Goal: Transaction & Acquisition: Book appointment/travel/reservation

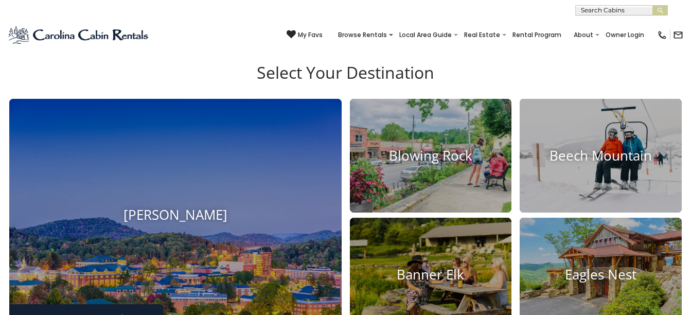
scroll to position [514, 0]
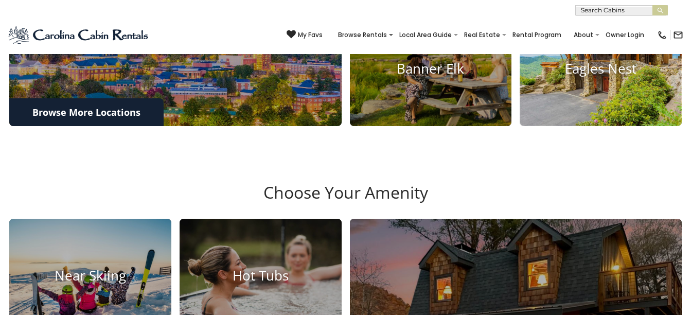
click at [638, 95] on img at bounding box center [601, 69] width 178 height 126
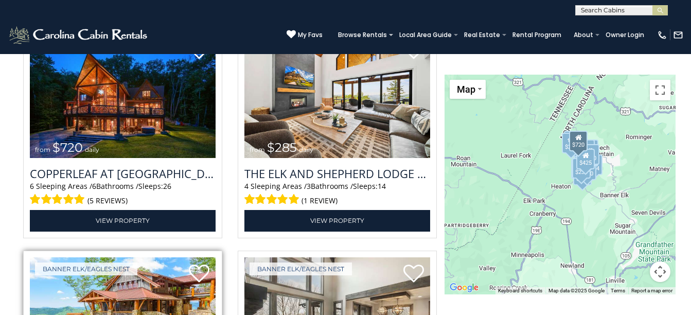
scroll to position [1235, 0]
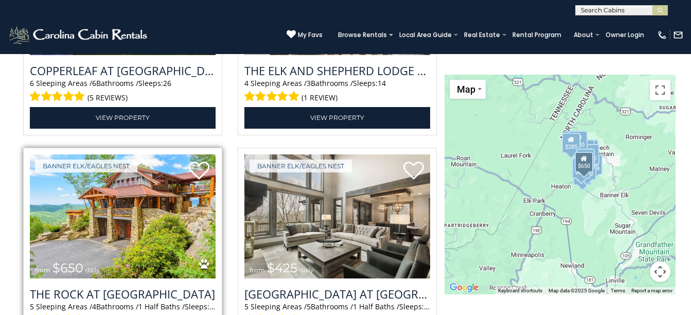
click at [101, 222] on img at bounding box center [123, 216] width 186 height 125
click at [165, 204] on img at bounding box center [123, 216] width 186 height 125
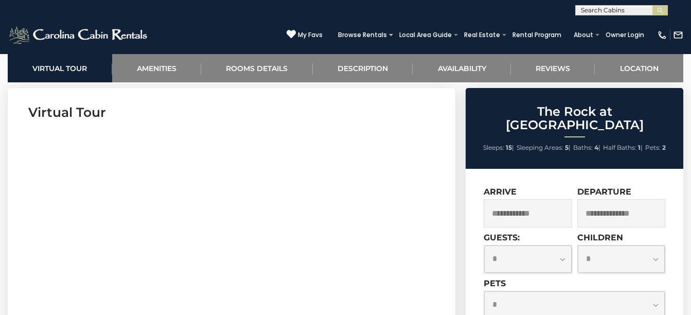
scroll to position [463, 0]
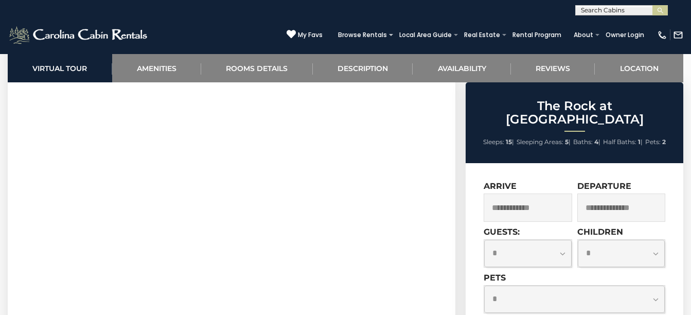
click at [522, 195] on input "text" at bounding box center [528, 207] width 88 height 28
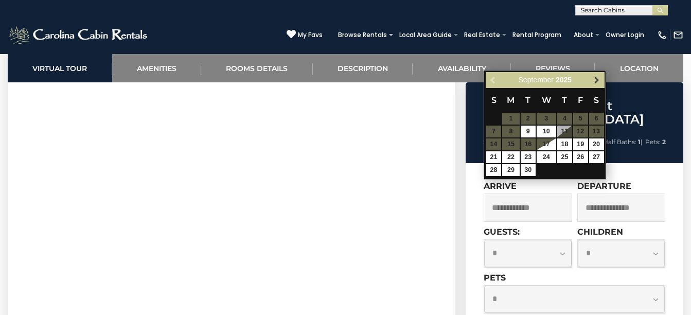
click at [593, 80] on span "Next" at bounding box center [597, 80] width 8 height 8
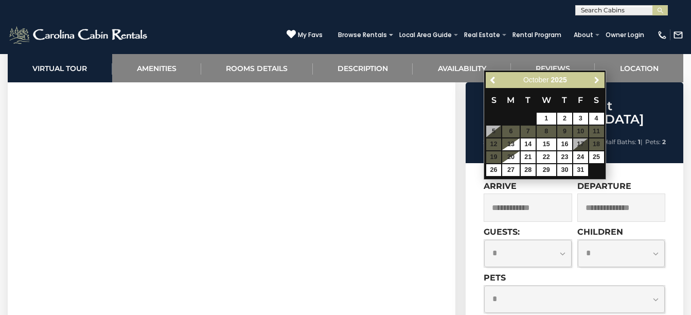
click at [593, 80] on span "Next" at bounding box center [597, 80] width 8 height 8
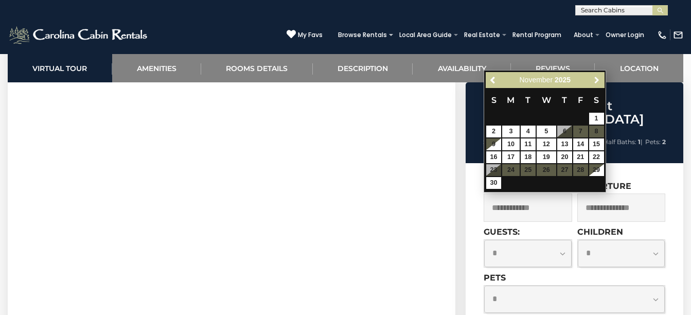
click at [593, 80] on span "Next" at bounding box center [597, 80] width 8 height 8
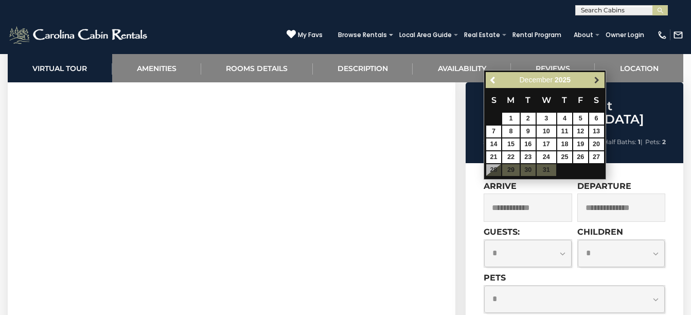
click at [592, 80] on link "Next" at bounding box center [596, 80] width 13 height 13
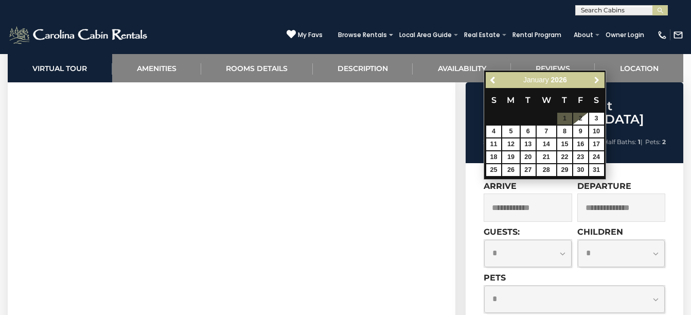
click at [592, 80] on link "Next" at bounding box center [596, 80] width 13 height 13
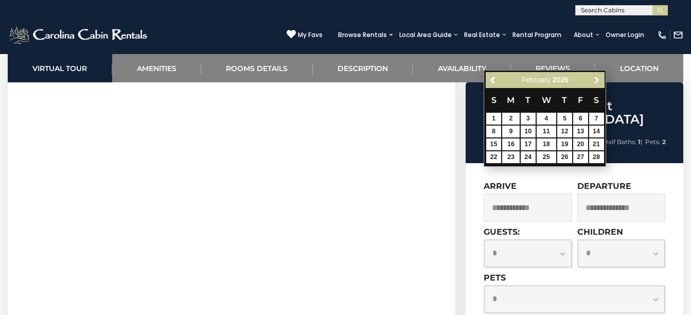
click at [592, 80] on link "Next" at bounding box center [596, 80] width 13 height 13
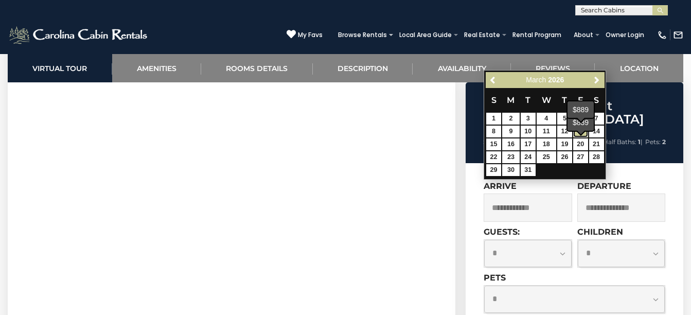
click at [578, 136] on link "13" at bounding box center [580, 132] width 15 height 12
type input "**********"
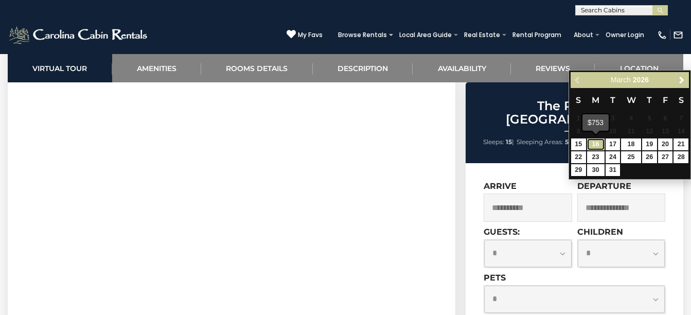
click at [595, 147] on link "16" at bounding box center [595, 144] width 17 height 12
type input "**********"
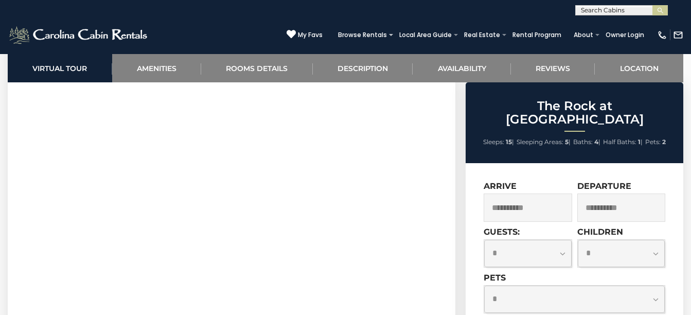
click at [560, 241] on select "**********" at bounding box center [527, 253] width 87 height 27
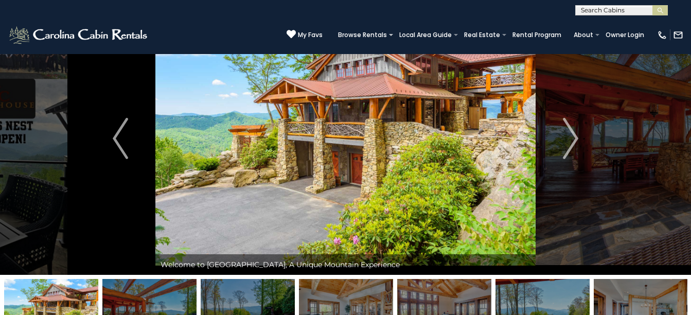
scroll to position [0, 0]
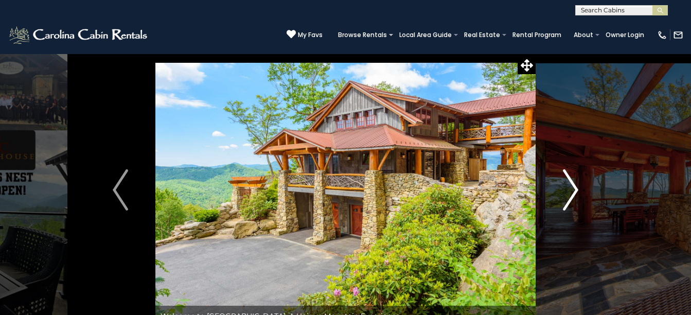
click at [561, 189] on button "Next" at bounding box center [571, 190] width 70 height 273
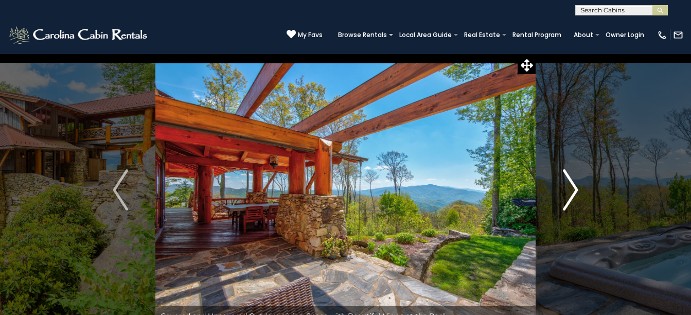
click at [574, 189] on img "Next" at bounding box center [570, 189] width 15 height 41
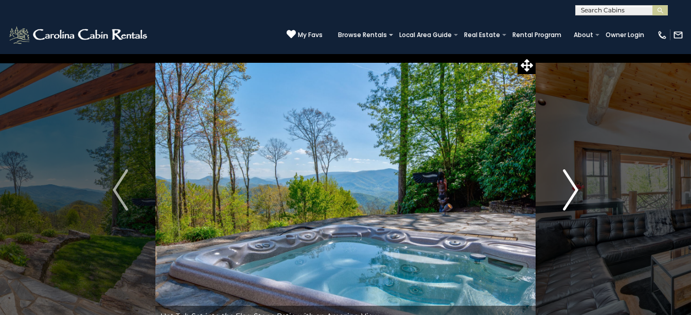
click at [572, 190] on img "Next" at bounding box center [570, 189] width 15 height 41
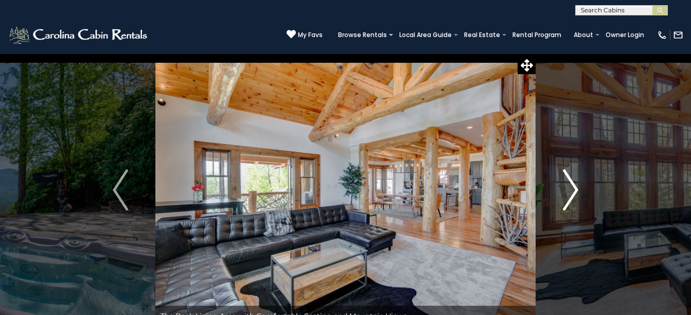
click at [572, 190] on img "Next" at bounding box center [570, 189] width 15 height 41
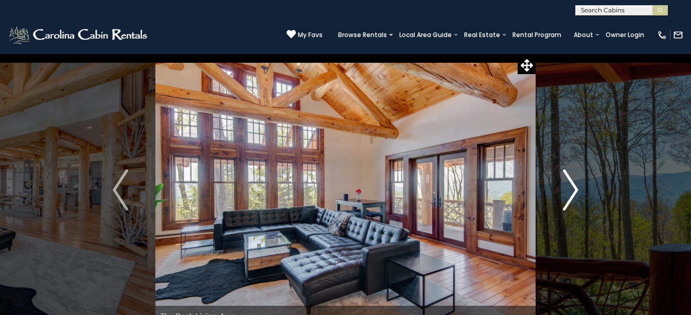
click at [572, 190] on img "Next" at bounding box center [570, 189] width 15 height 41
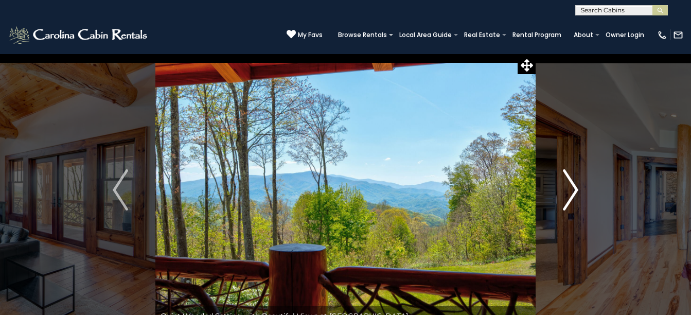
click at [572, 190] on img "Next" at bounding box center [570, 189] width 15 height 41
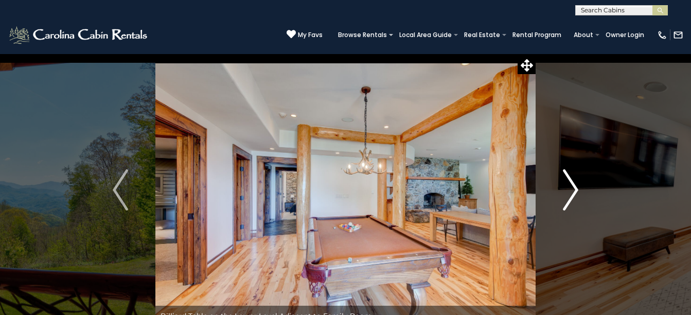
click at [572, 190] on img "Next" at bounding box center [570, 189] width 15 height 41
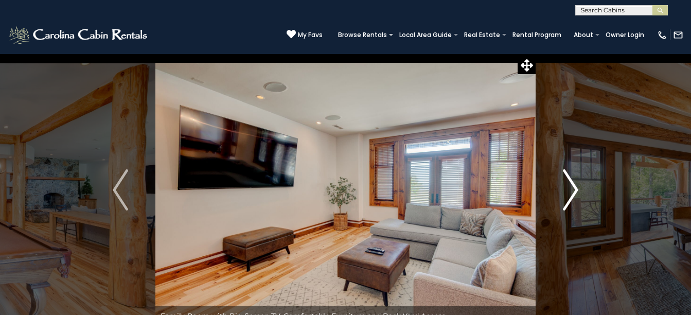
click at [577, 184] on img "Next" at bounding box center [570, 189] width 15 height 41
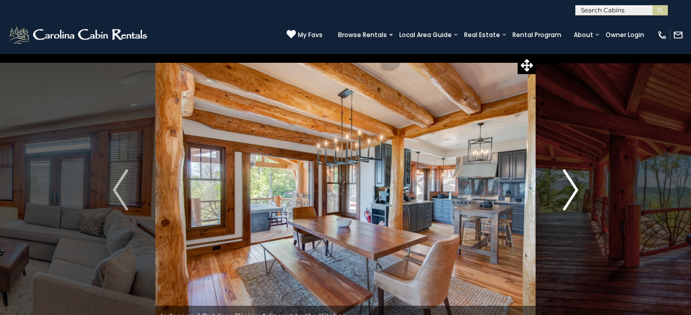
click at [576, 181] on img "Next" at bounding box center [570, 189] width 15 height 41
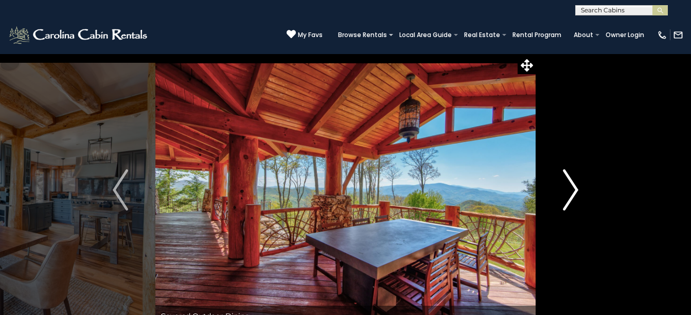
click at [572, 188] on img "Next" at bounding box center [570, 189] width 15 height 41
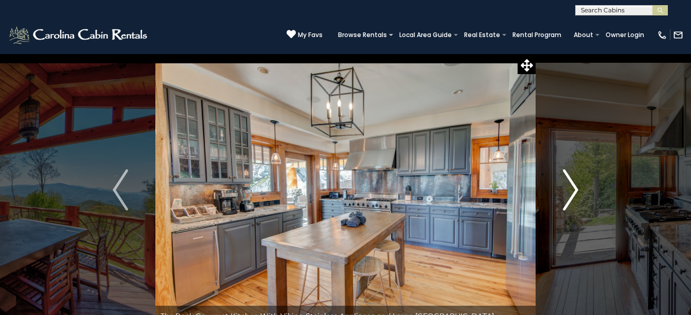
click at [572, 188] on img "Next" at bounding box center [570, 189] width 15 height 41
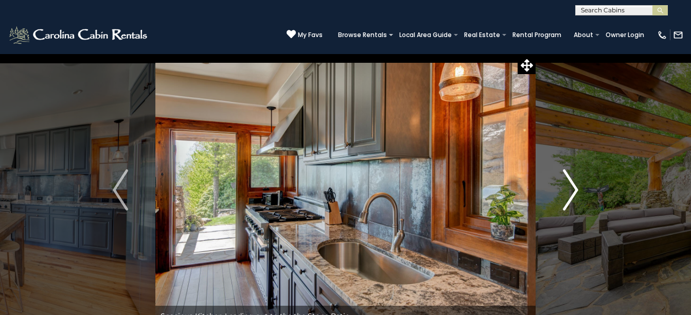
click at [572, 188] on img "Next" at bounding box center [570, 189] width 15 height 41
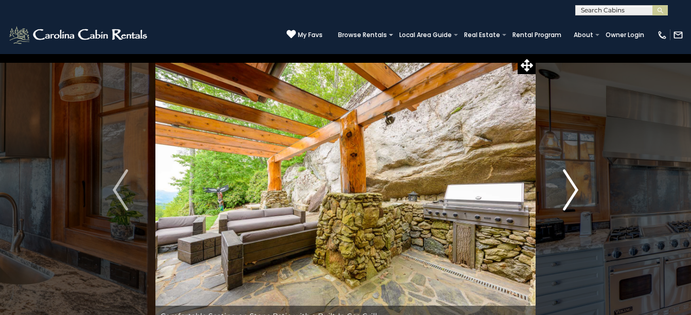
click at [572, 185] on img "Next" at bounding box center [570, 189] width 15 height 41
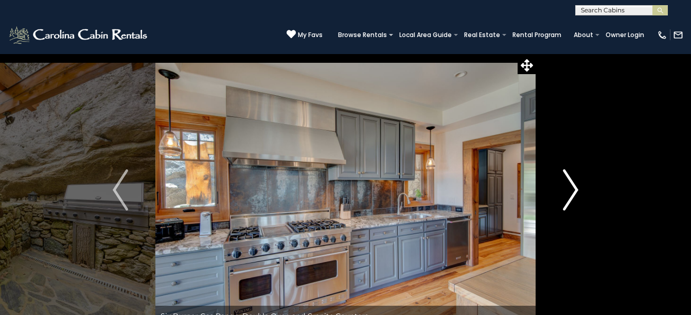
click at [572, 185] on img "Next" at bounding box center [570, 189] width 15 height 41
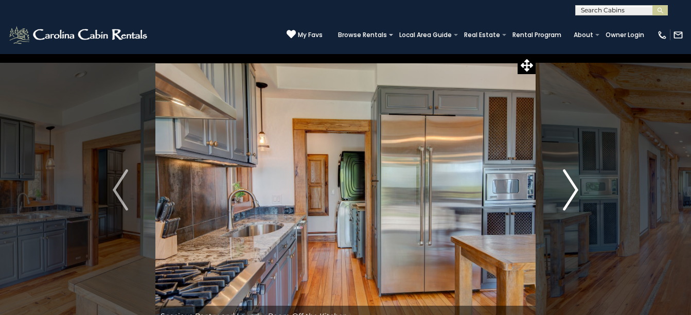
click at [572, 185] on img "Next" at bounding box center [570, 189] width 15 height 41
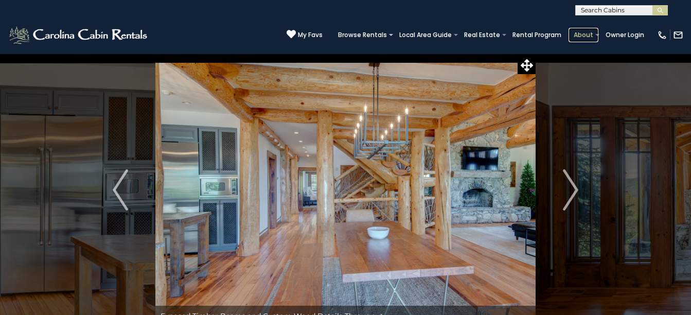
click at [574, 38] on link "About" at bounding box center [584, 35] width 30 height 14
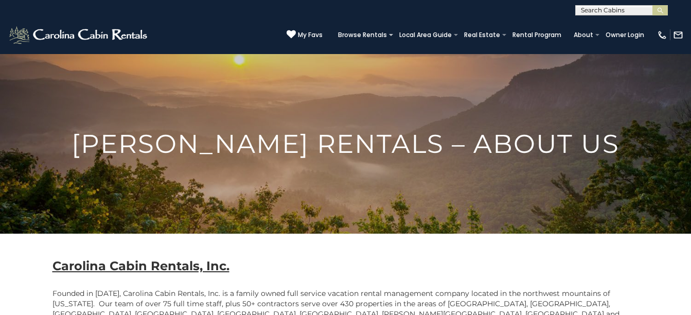
scroll to position [1, 0]
click at [599, 7] on input "text" at bounding box center [621, 12] width 90 height 10
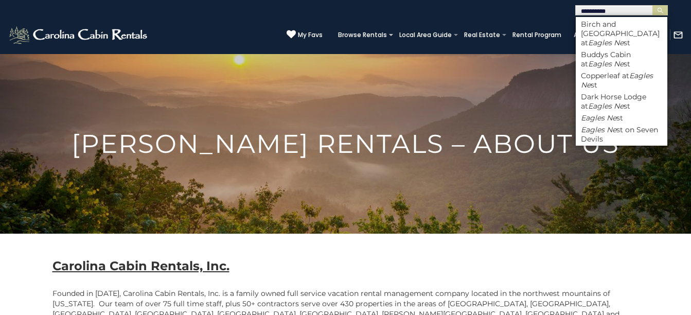
type input "**********"
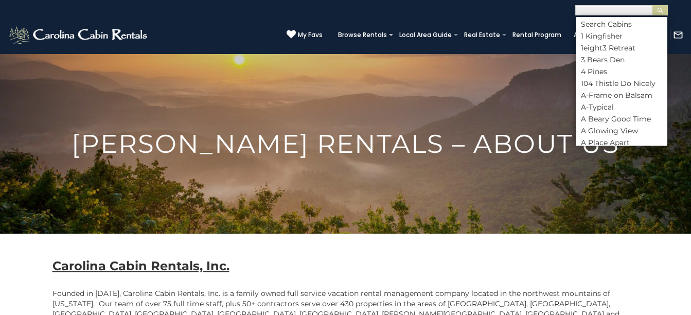
scroll to position [763, 0]
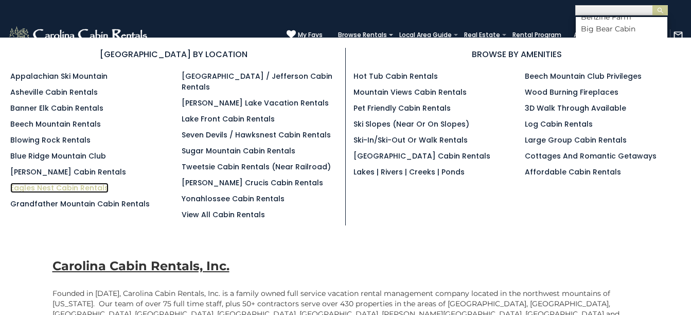
click at [81, 185] on link "Eagles Nest Cabin Rentals" at bounding box center [59, 188] width 98 height 10
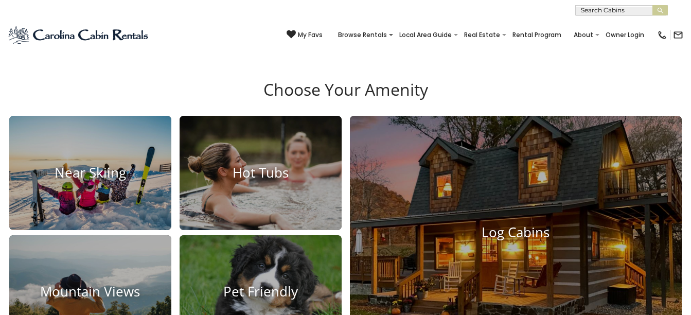
scroll to position [514, 0]
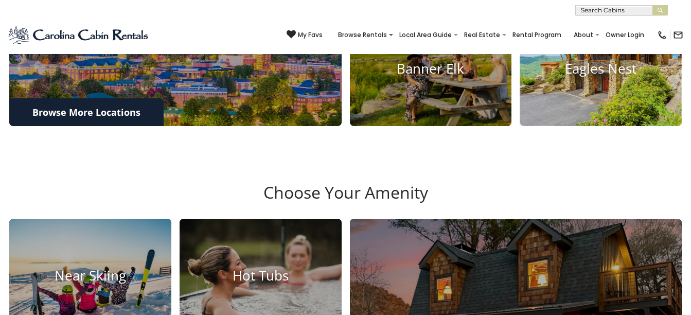
click at [587, 132] on img at bounding box center [601, 69] width 178 height 126
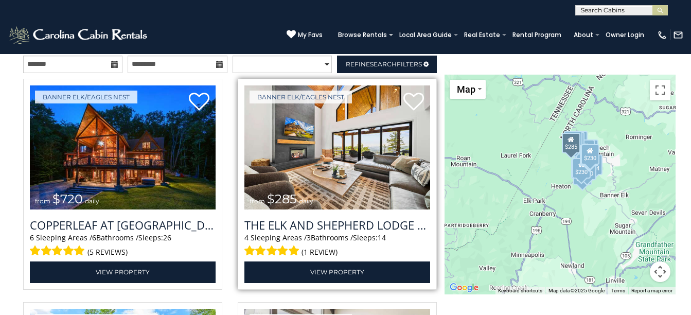
scroll to position [1286, 0]
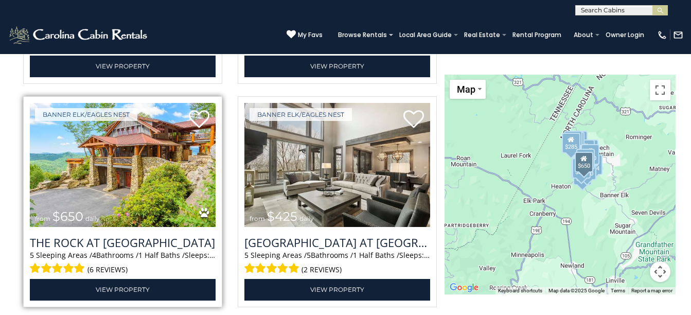
click at [114, 181] on img at bounding box center [123, 165] width 186 height 125
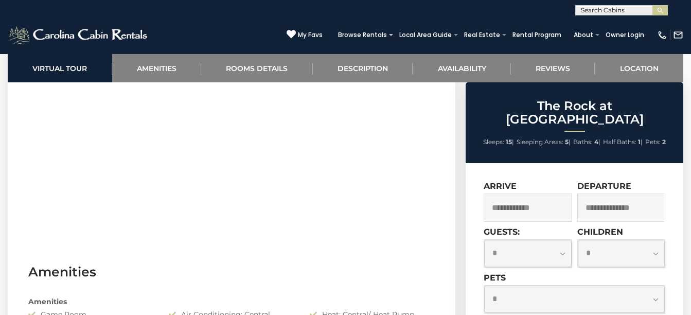
scroll to position [514, 0]
click at [510, 193] on input "text" at bounding box center [528, 207] width 88 height 28
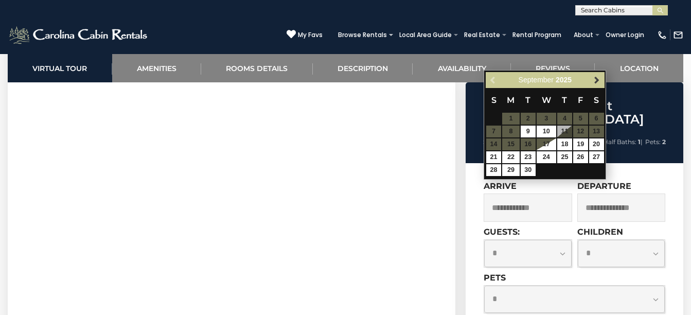
click at [595, 85] on link "Next" at bounding box center [596, 80] width 13 height 13
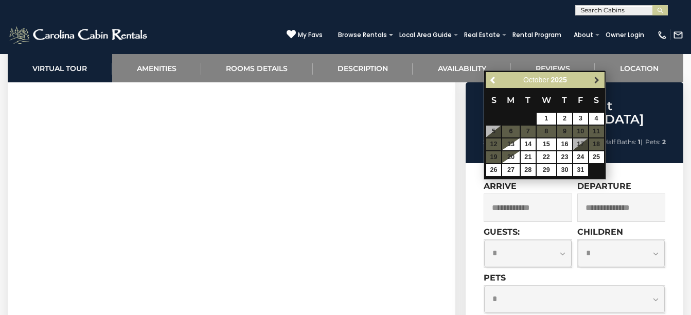
click at [595, 83] on span "Next" at bounding box center [597, 80] width 8 height 8
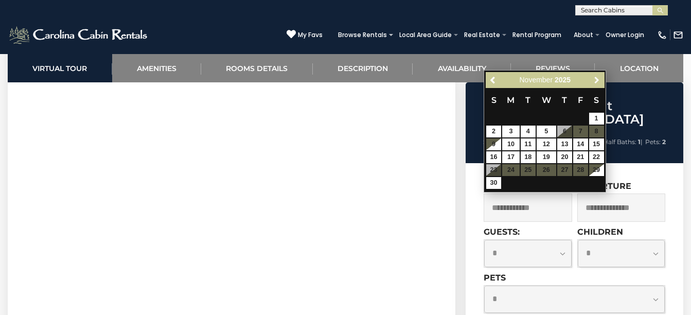
click at [594, 83] on span "Next" at bounding box center [597, 80] width 8 height 8
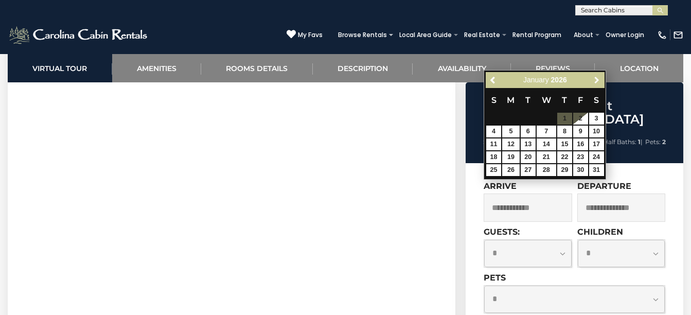
click at [594, 83] on span "Next" at bounding box center [597, 80] width 8 height 8
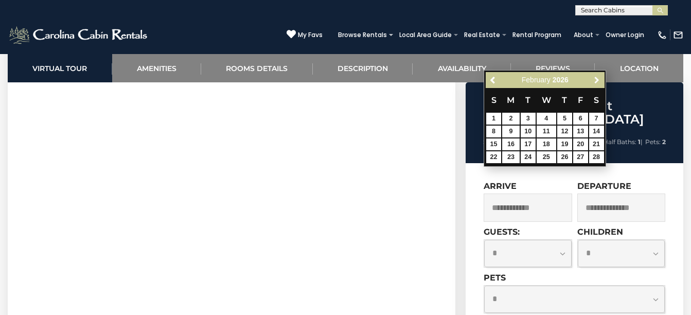
click at [594, 83] on span "Next" at bounding box center [597, 80] width 8 height 8
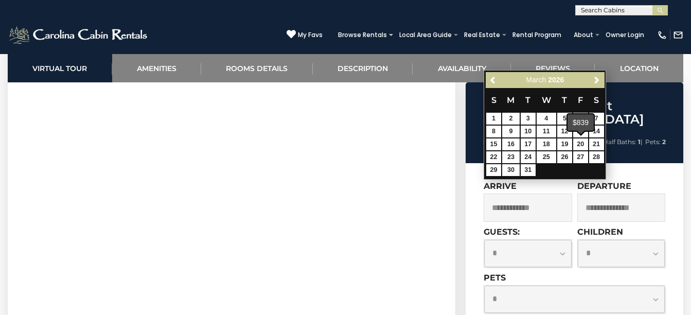
click at [581, 134] on span at bounding box center [581, 132] width 8 height 4
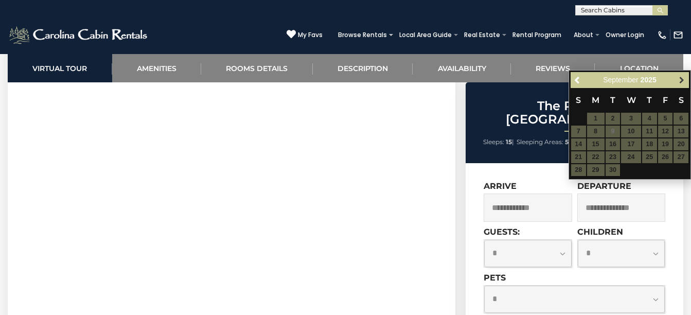
click at [686, 82] on link "Next" at bounding box center [681, 80] width 13 height 13
click at [683, 81] on span "Next" at bounding box center [682, 80] width 8 height 8
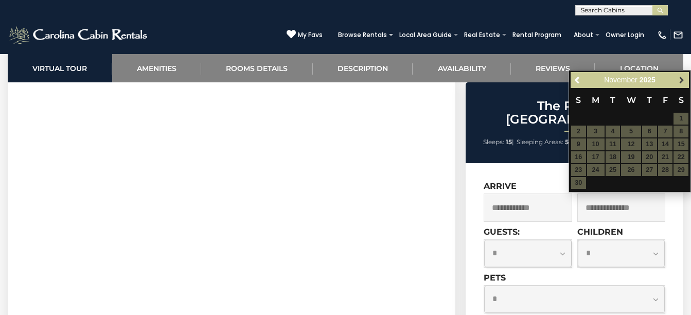
click at [683, 81] on span "Next" at bounding box center [682, 80] width 8 height 8
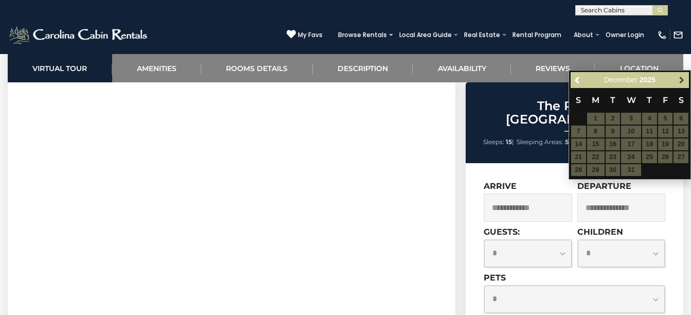
click at [681, 82] on span "Next" at bounding box center [682, 80] width 8 height 8
click at [680, 82] on span "Next" at bounding box center [682, 80] width 8 height 8
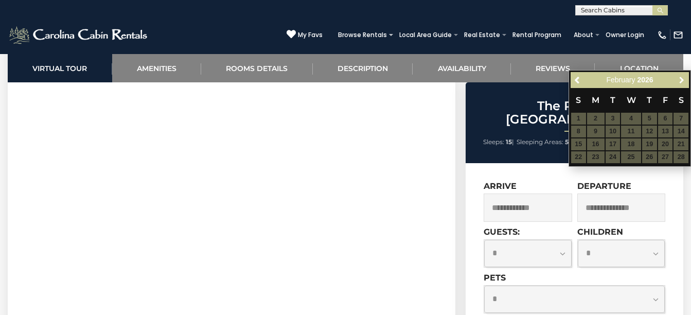
click at [680, 82] on span "Next" at bounding box center [682, 80] width 8 height 8
click at [594, 142] on table "S M T W T F S 1 2 3 4 5 6 7 8 9 10 11 12 13 14 15 16 17 18 19 20 21 22 23 24 25…" at bounding box center [630, 132] width 118 height 88
click at [598, 146] on table "S M T W T F S 1 2 3 4 5 6 7 8 9 10 11 12 13 14 15 16 17 18 19 20 21 22 23 24 25…" at bounding box center [630, 132] width 118 height 88
click at [597, 145] on table "S M T W T F S 1 2 3 4 5 6 7 8 9 10 11 12 13 14 15 16 17 18 19 20 21 22 23 24 25…" at bounding box center [630, 132] width 118 height 88
drag, startPoint x: 597, startPoint y: 145, endPoint x: 611, endPoint y: 143, distance: 14.0
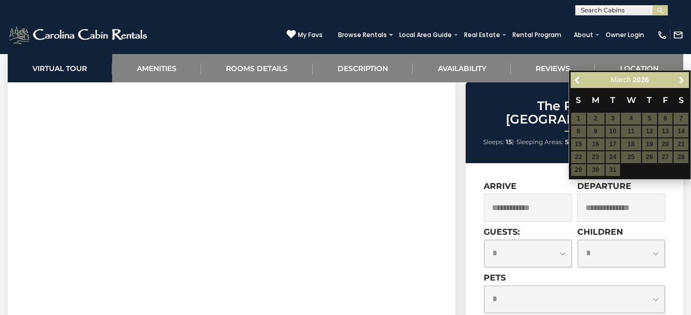
click at [611, 143] on table "S M T W T F S 1 2 3 4 5 6 7 8 9 10 11 12 13 14 15 16 17 18 19 20 21 22 23 24 25…" at bounding box center [630, 132] width 118 height 88
drag, startPoint x: 611, startPoint y: 143, endPoint x: 574, endPoint y: 80, distance: 72.9
click at [574, 80] on span "Previous" at bounding box center [578, 80] width 8 height 8
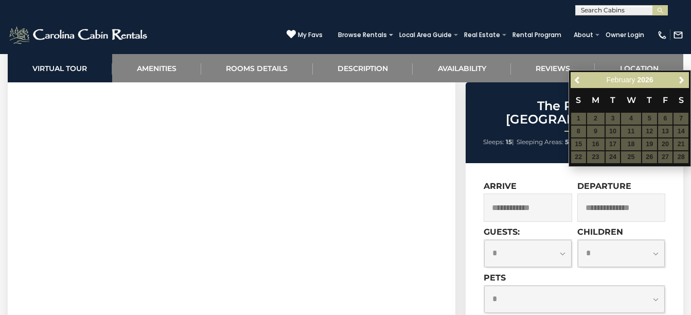
click at [578, 227] on label "Children" at bounding box center [600, 232] width 46 height 10
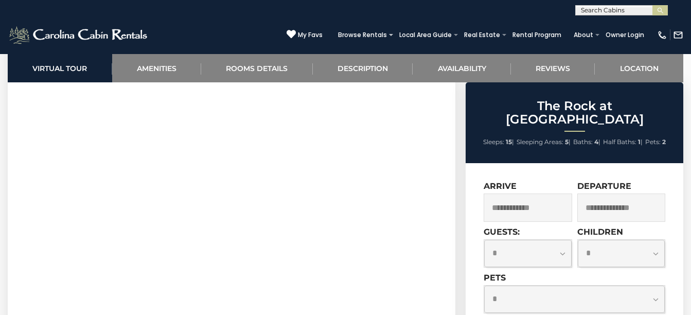
click at [516, 193] on input "text" at bounding box center [528, 207] width 88 height 28
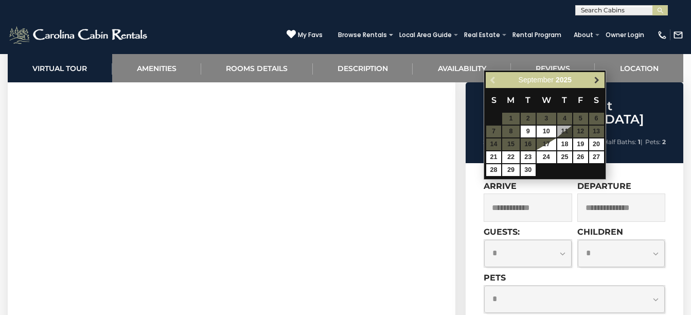
click at [594, 82] on span "Next" at bounding box center [597, 80] width 8 height 8
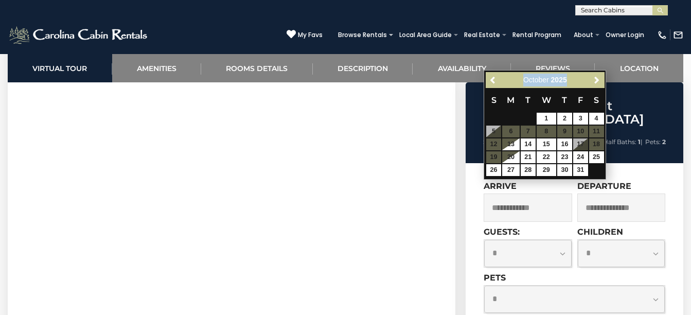
drag, startPoint x: 594, startPoint y: 82, endPoint x: 585, endPoint y: 84, distance: 8.9
click at [587, 84] on div "Previous Next October 2025" at bounding box center [545, 80] width 118 height 16
click at [585, 84] on div "October 2025" at bounding box center [544, 80] width 85 height 13
click at [591, 86] on div "Previous Next October 2025" at bounding box center [545, 80] width 118 height 16
click at [594, 86] on link "Next" at bounding box center [596, 80] width 13 height 13
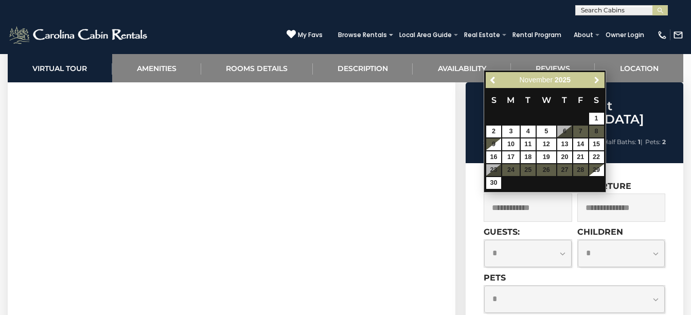
click at [594, 86] on link "Next" at bounding box center [596, 80] width 13 height 13
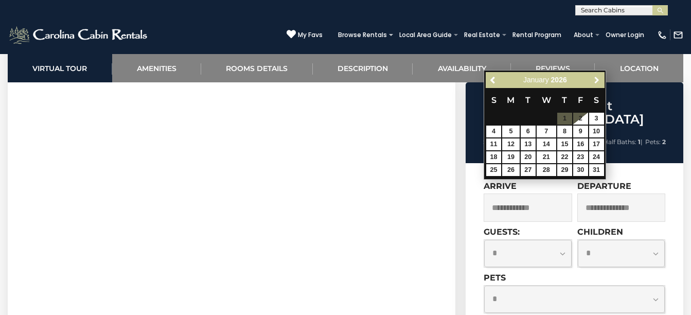
click at [594, 86] on link "Next" at bounding box center [596, 80] width 13 height 13
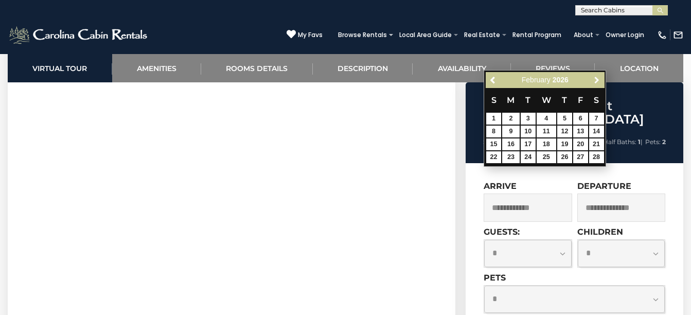
click at [594, 86] on link "Next" at bounding box center [596, 80] width 13 height 13
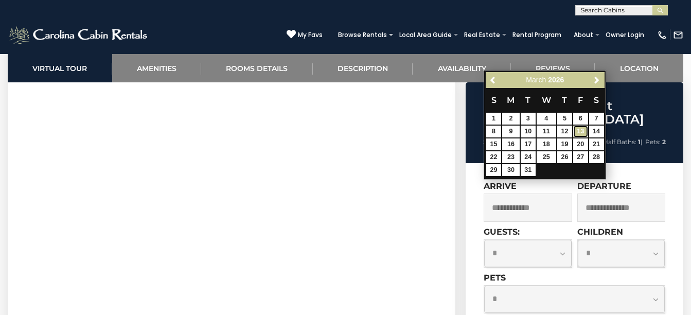
click at [576, 132] on link "13" at bounding box center [580, 132] width 15 height 12
type input "**********"
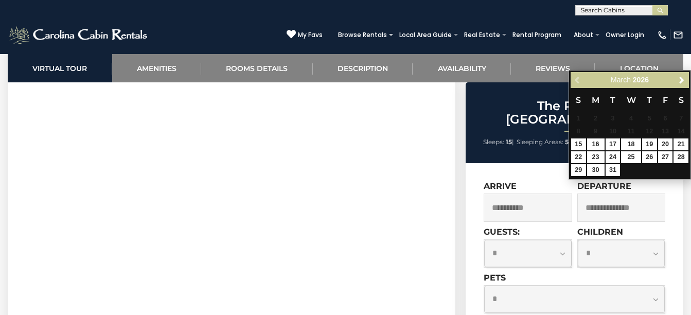
click at [628, 193] on input "text" at bounding box center [621, 207] width 88 height 28
click at [592, 146] on link "16" at bounding box center [595, 144] width 17 height 12
type input "**********"
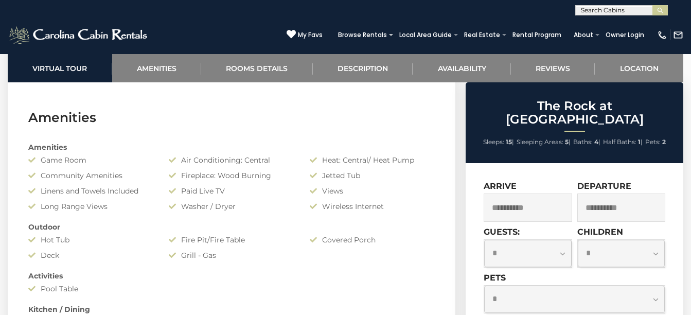
scroll to position [772, 0]
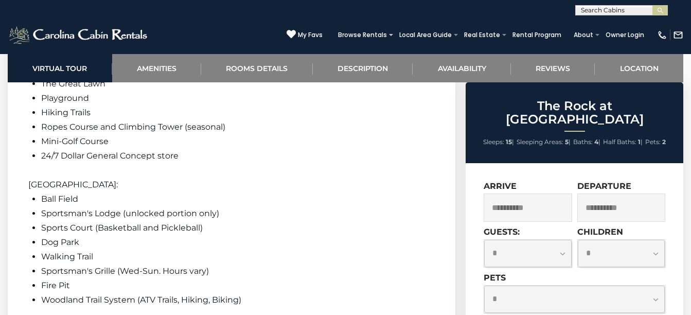
drag, startPoint x: 472, startPoint y: 271, endPoint x: 482, endPoint y: 270, distance: 9.8
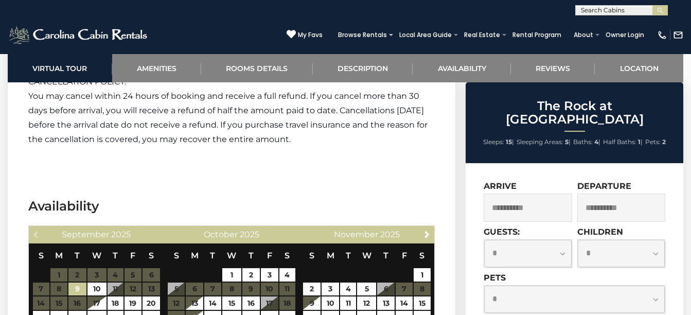
drag, startPoint x: 597, startPoint y: 287, endPoint x: 605, endPoint y: 193, distance: 94.4
click at [601, 199] on div "**********" at bounding box center [575, 255] width 182 height 148
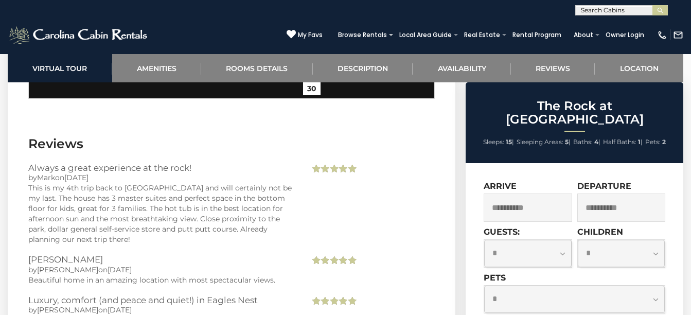
click at [539, 250] on select "**********" at bounding box center [527, 253] width 87 height 27
click at [534, 244] on select "**********" at bounding box center [527, 253] width 87 height 27
select select "**"
click at [484, 240] on select "**********" at bounding box center [527, 253] width 87 height 27
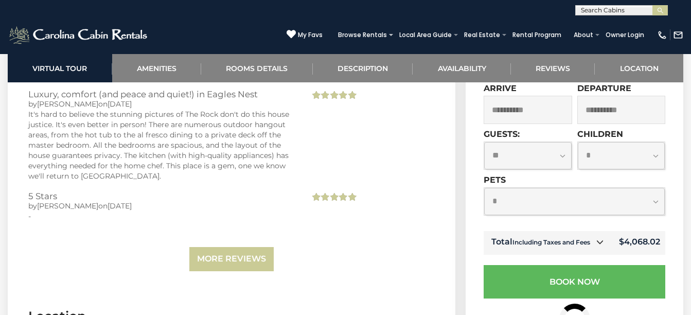
click at [567, 238] on small "Including Taxes and Fees" at bounding box center [551, 242] width 78 height 8
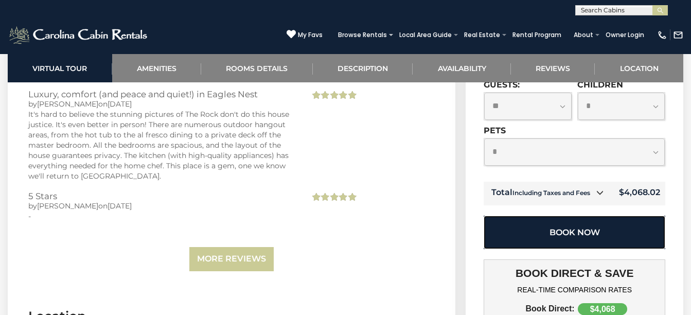
drag, startPoint x: 600, startPoint y: 227, endPoint x: 581, endPoint y: 228, distance: 19.1
click at [581, 228] on button "Book Now" at bounding box center [575, 232] width 182 height 33
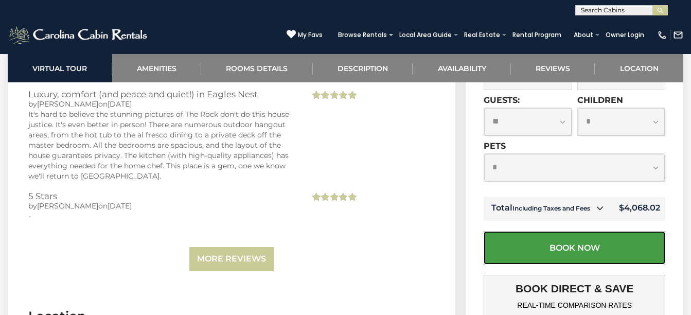
scroll to position [3554, 0]
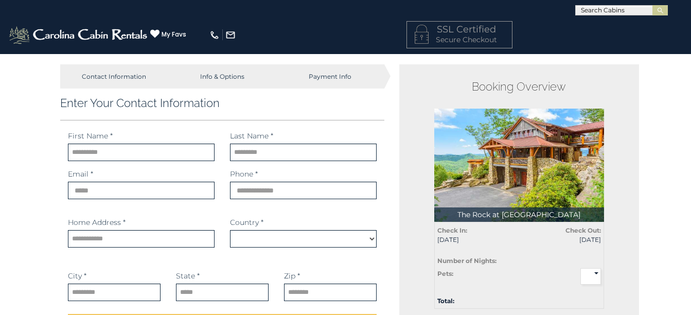
select select "*********"
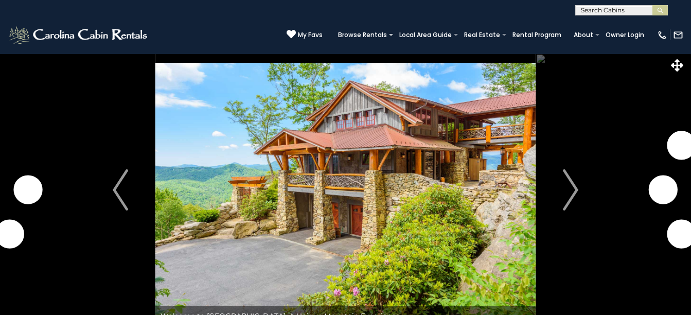
select select "**"
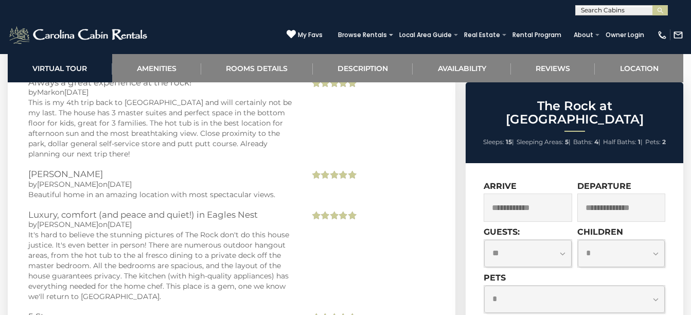
scroll to position [3176, 0]
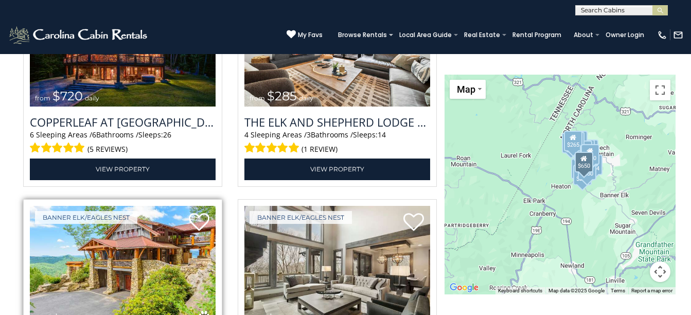
scroll to position [1286, 0]
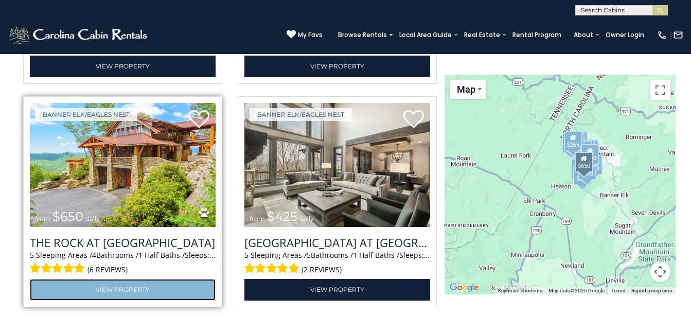
click at [122, 293] on link "View Property" at bounding box center [123, 289] width 186 height 21
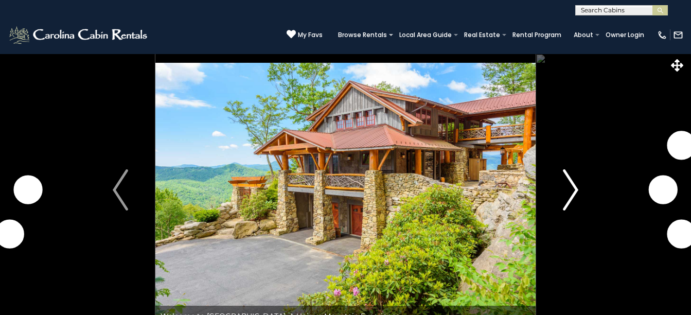
click at [563, 188] on img "Next" at bounding box center [570, 189] width 15 height 41
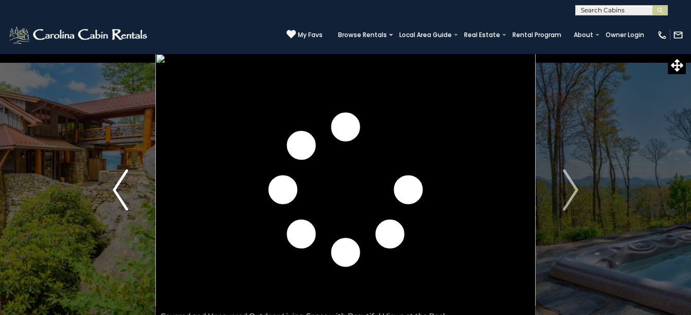
click at [115, 180] on img "Previous" at bounding box center [120, 189] width 15 height 41
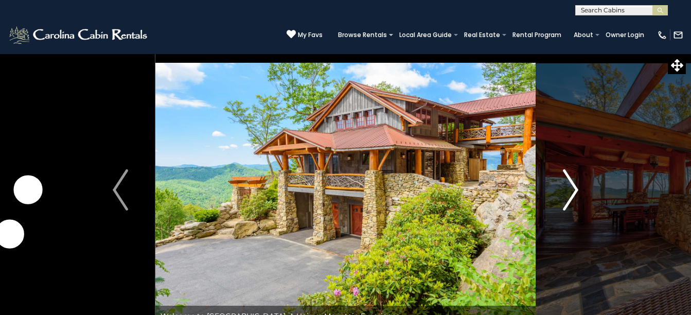
click at [579, 191] on button "Next" at bounding box center [571, 190] width 70 height 273
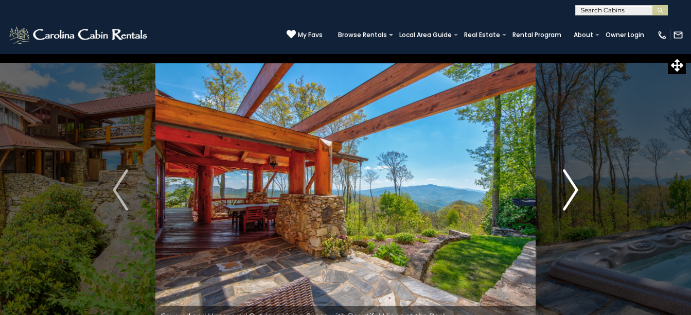
click at [579, 191] on button "Next" at bounding box center [571, 190] width 70 height 273
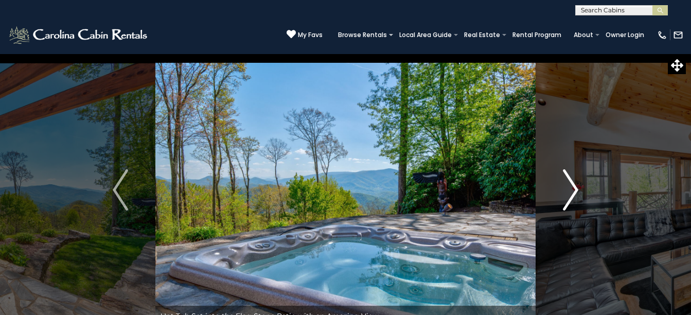
click at [579, 191] on button "Next" at bounding box center [571, 190] width 70 height 273
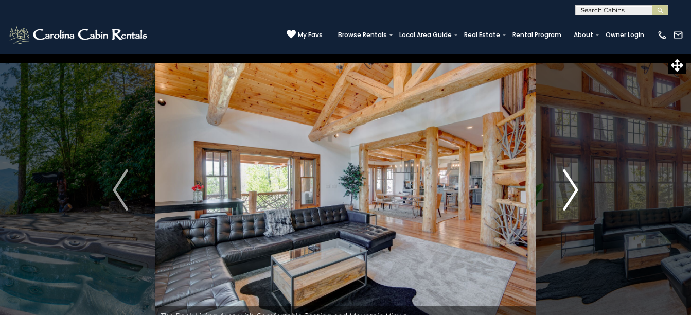
click at [579, 191] on button "Next" at bounding box center [571, 190] width 70 height 273
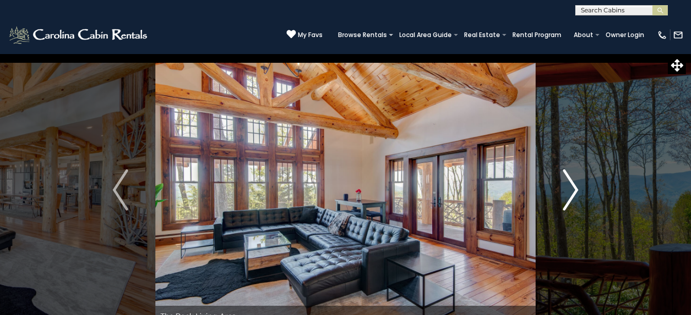
click at [579, 191] on button "Next" at bounding box center [571, 190] width 70 height 273
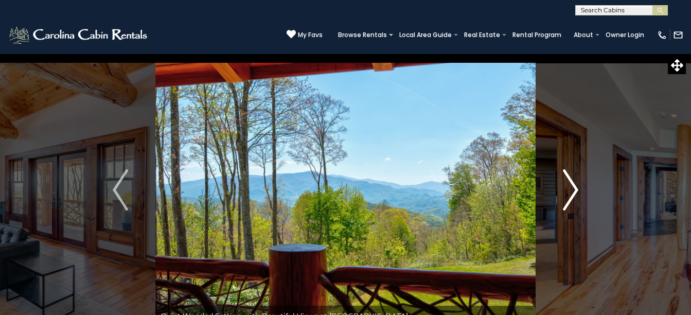
click at [579, 191] on button "Next" at bounding box center [571, 190] width 70 height 273
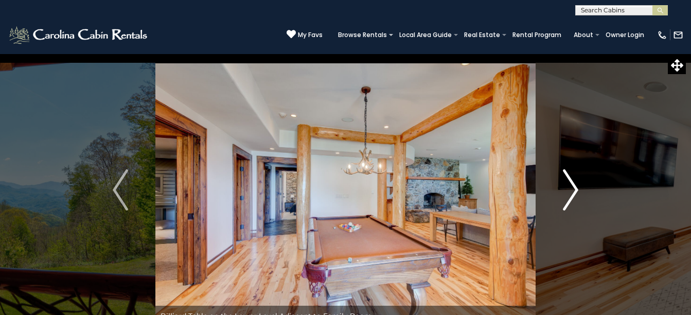
click at [579, 191] on button "Next" at bounding box center [571, 190] width 70 height 273
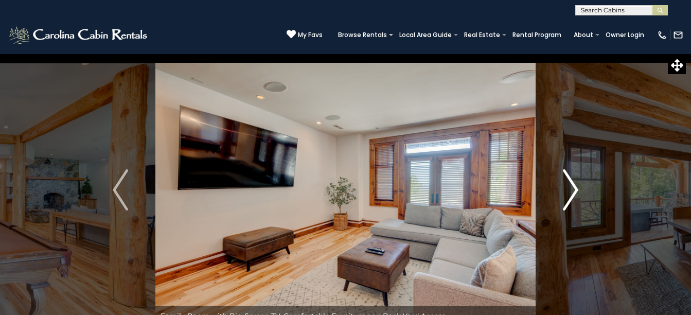
click at [569, 194] on img "Next" at bounding box center [570, 189] width 15 height 41
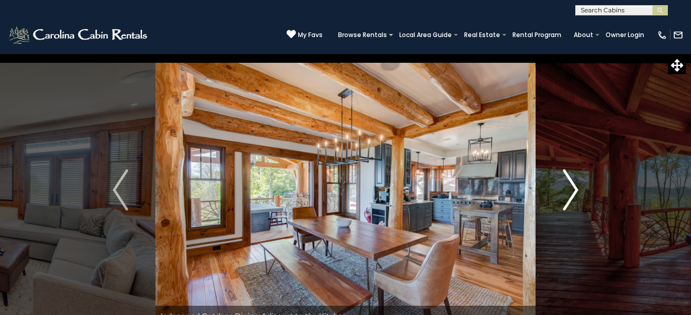
click at [573, 191] on img "Next" at bounding box center [570, 189] width 15 height 41
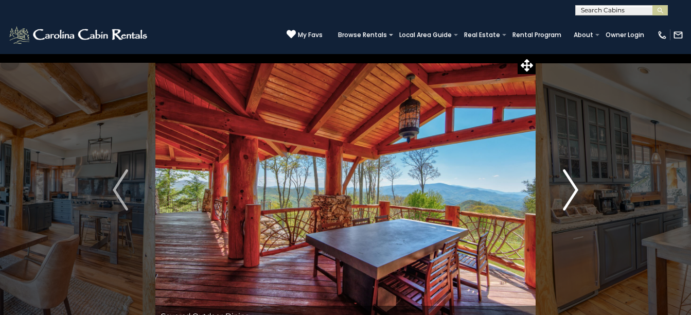
click at [572, 191] on img "Next" at bounding box center [570, 189] width 15 height 41
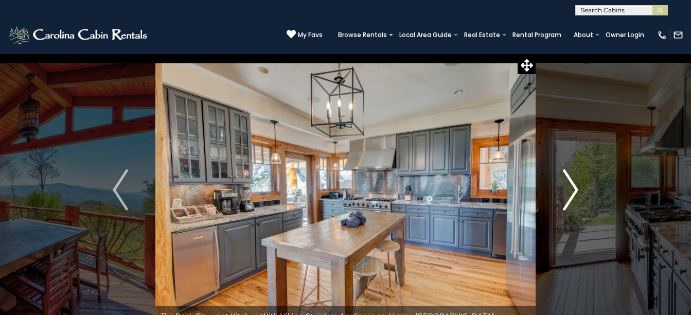
click at [577, 183] on img "Next" at bounding box center [570, 189] width 15 height 41
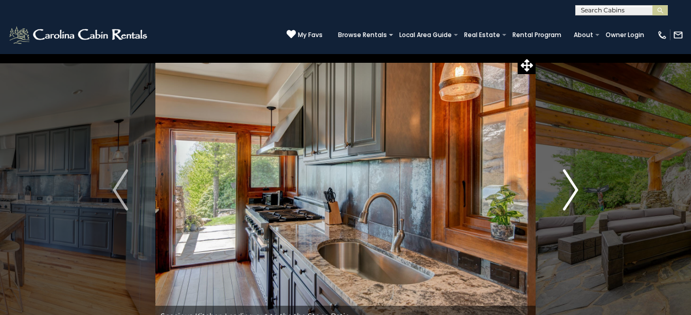
click at [571, 176] on img "Next" at bounding box center [570, 189] width 15 height 41
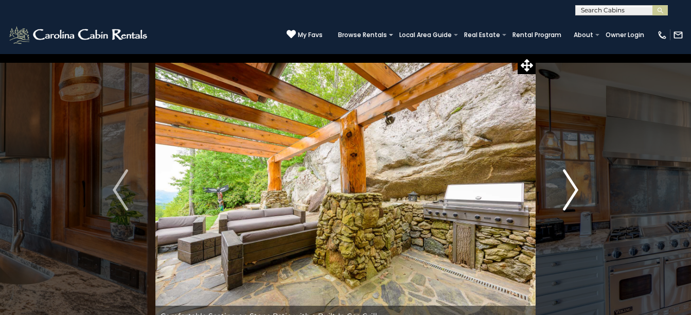
scroll to position [103, 0]
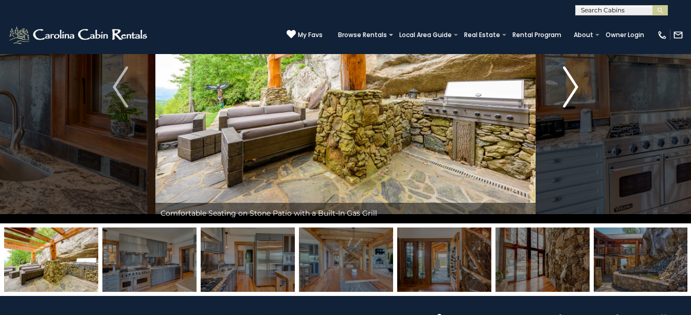
click at [563, 101] on img "Next" at bounding box center [570, 86] width 15 height 41
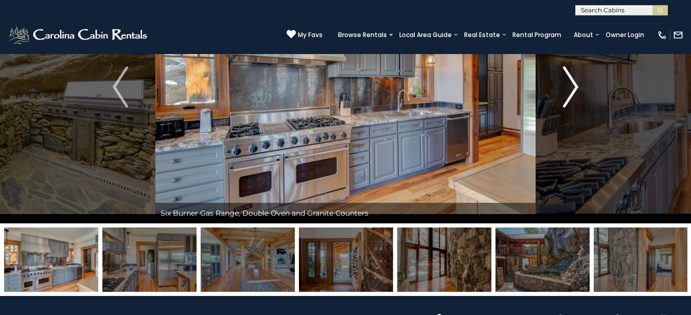
scroll to position [0, 0]
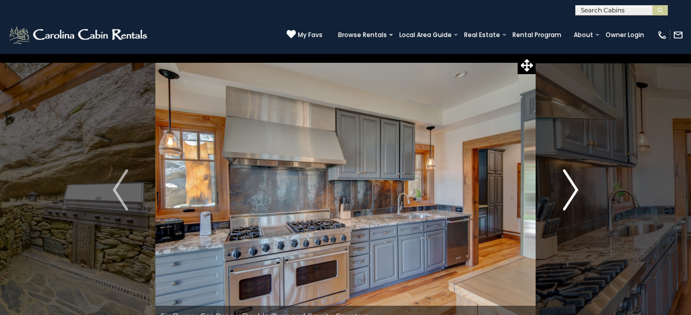
click at [571, 176] on img "Next" at bounding box center [570, 189] width 15 height 41
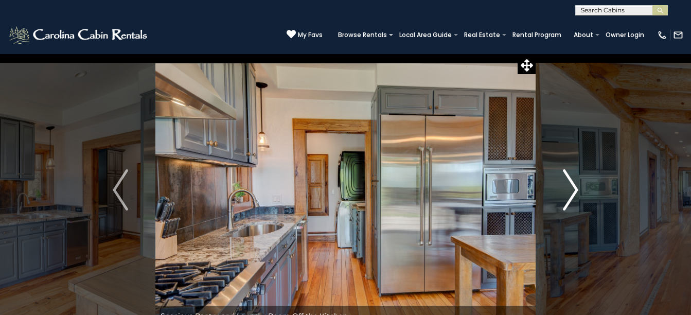
click at [568, 175] on img "Next" at bounding box center [570, 189] width 15 height 41
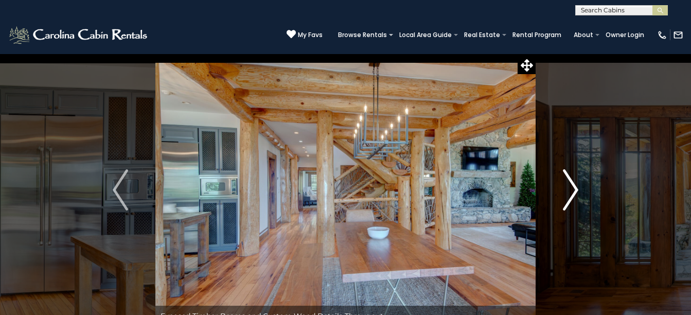
click at [568, 175] on img "Next" at bounding box center [570, 189] width 15 height 41
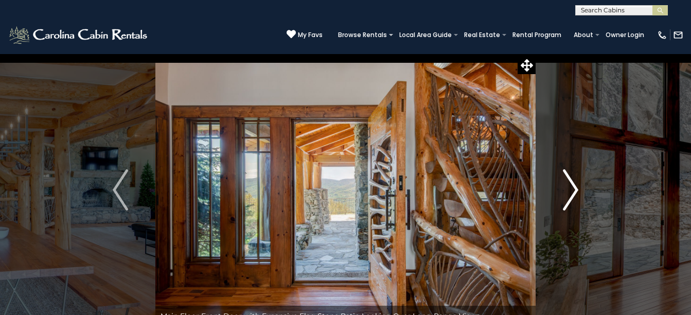
click at [568, 175] on img "Next" at bounding box center [570, 189] width 15 height 41
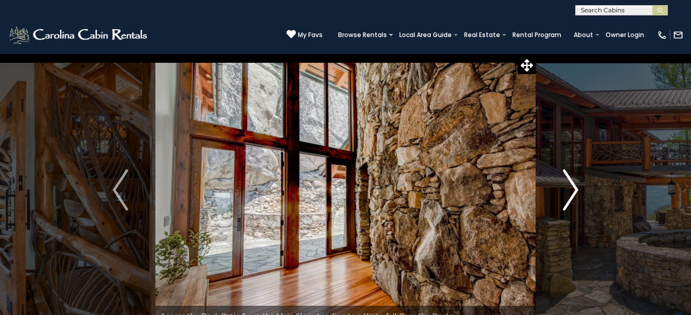
click at [568, 175] on img "Next" at bounding box center [570, 189] width 15 height 41
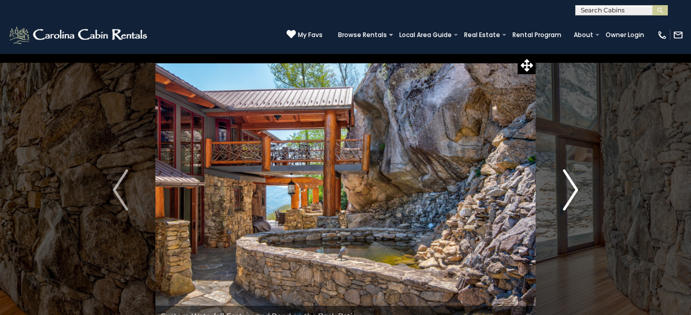
click at [568, 175] on img "Next" at bounding box center [570, 189] width 15 height 41
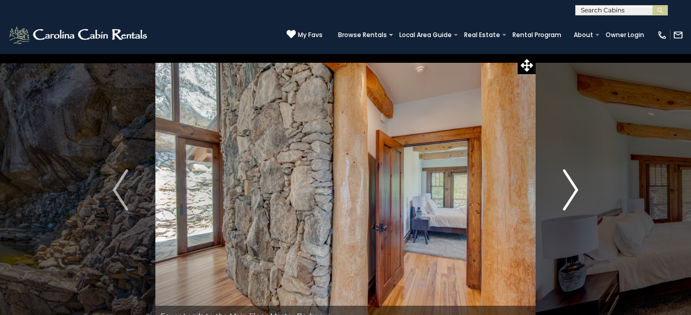
click at [568, 175] on img "Next" at bounding box center [570, 189] width 15 height 41
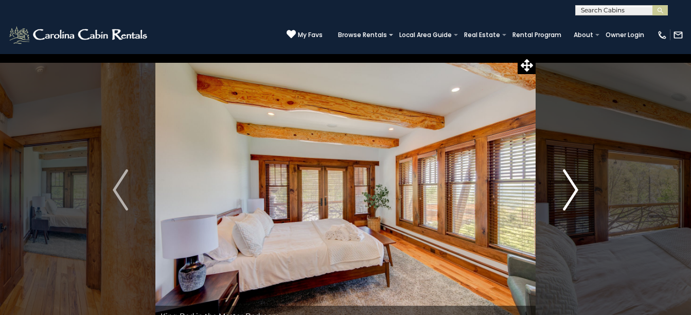
click at [568, 175] on img "Next" at bounding box center [570, 189] width 15 height 41
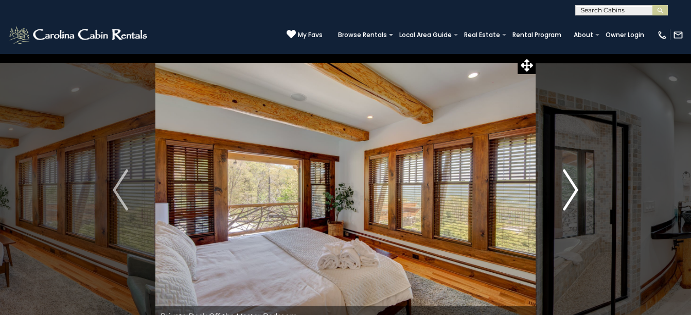
click at [568, 175] on img "Next" at bounding box center [570, 189] width 15 height 41
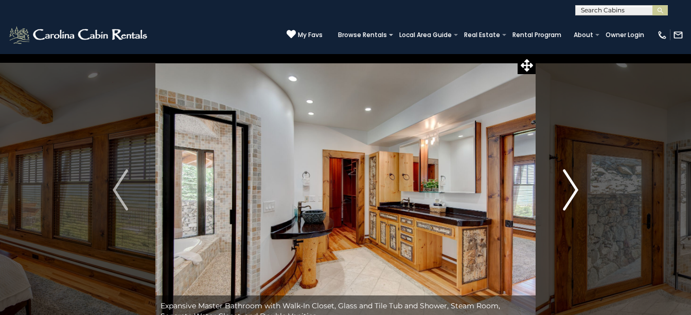
click at [568, 175] on img "Next" at bounding box center [570, 189] width 15 height 41
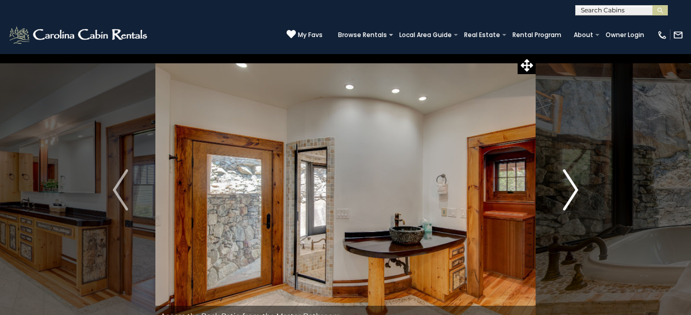
click at [568, 175] on img "Next" at bounding box center [570, 189] width 15 height 41
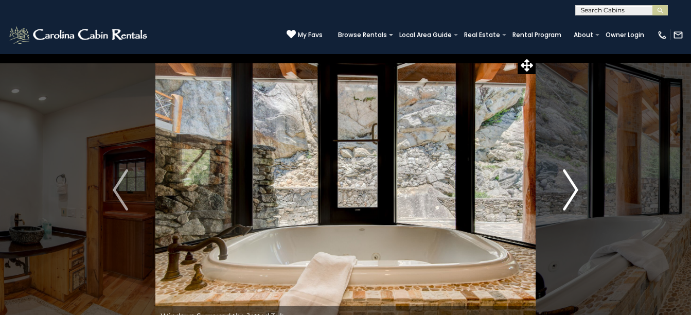
click at [568, 175] on img "Next" at bounding box center [570, 189] width 15 height 41
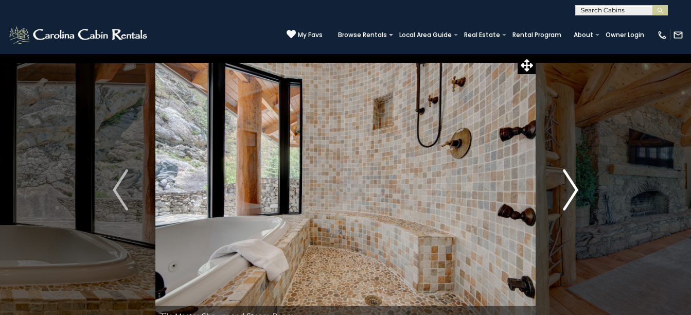
click at [568, 175] on img "Next" at bounding box center [570, 189] width 15 height 41
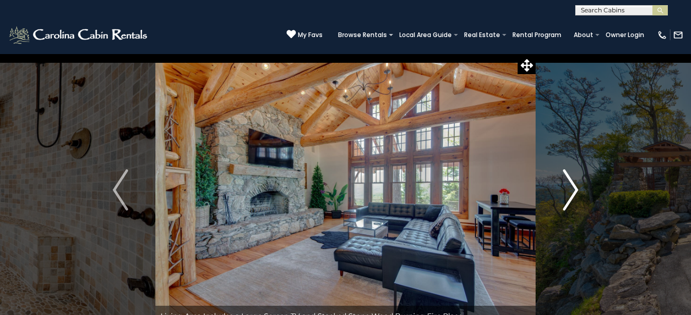
click at [568, 175] on img "Next" at bounding box center [570, 189] width 15 height 41
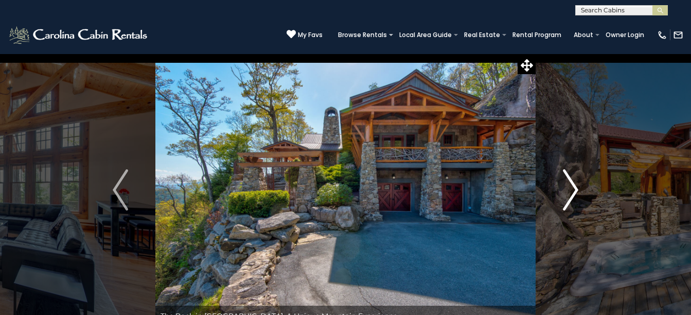
click at [568, 175] on img "Next" at bounding box center [570, 189] width 15 height 41
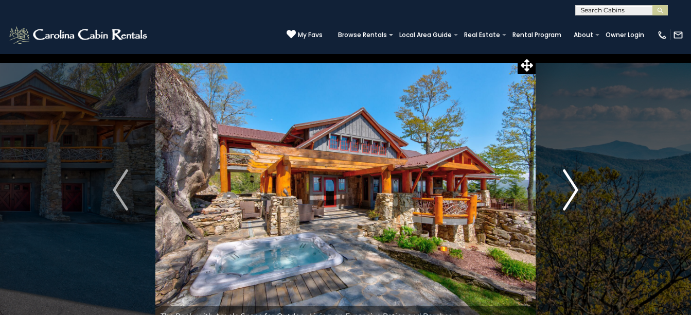
click at [568, 175] on img "Next" at bounding box center [570, 189] width 15 height 41
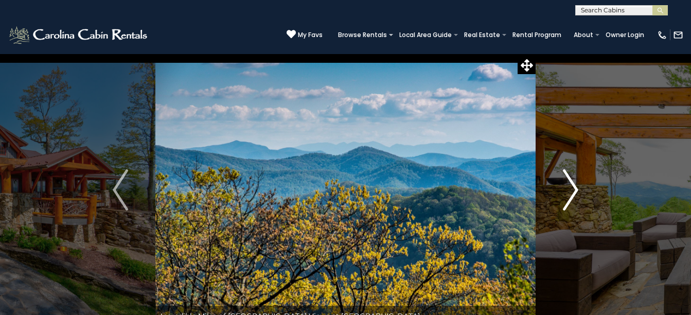
click at [568, 175] on img "Next" at bounding box center [570, 189] width 15 height 41
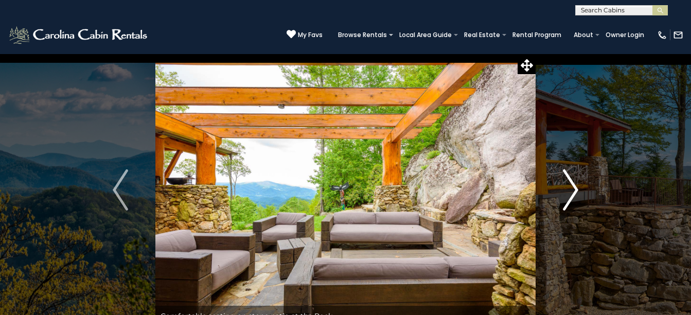
click at [568, 175] on img "Next" at bounding box center [570, 189] width 15 height 41
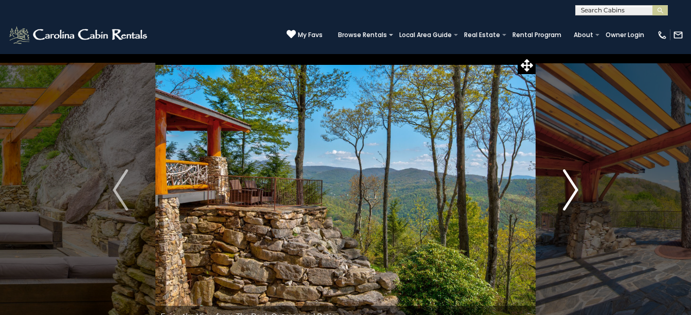
click at [568, 175] on img "Next" at bounding box center [570, 189] width 15 height 41
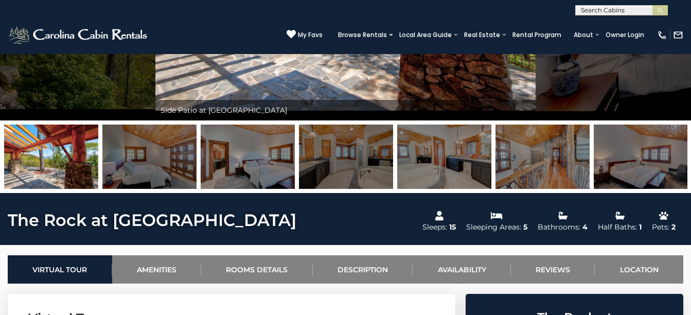
scroll to position [309, 0]
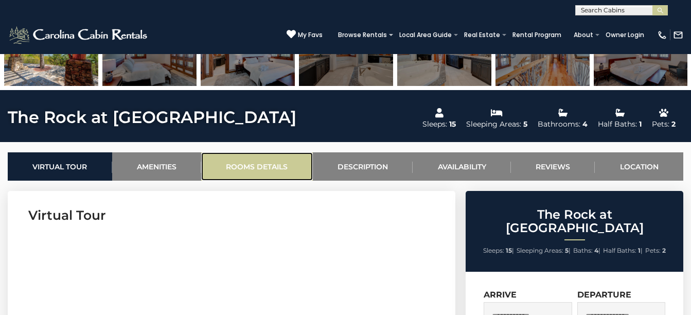
click at [229, 160] on link "Rooms Details" at bounding box center [257, 166] width 112 height 28
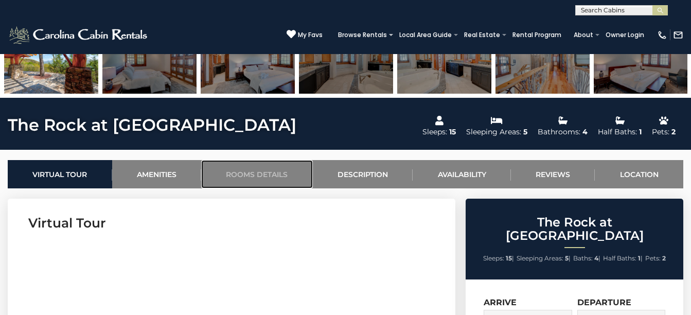
scroll to position [198, 0]
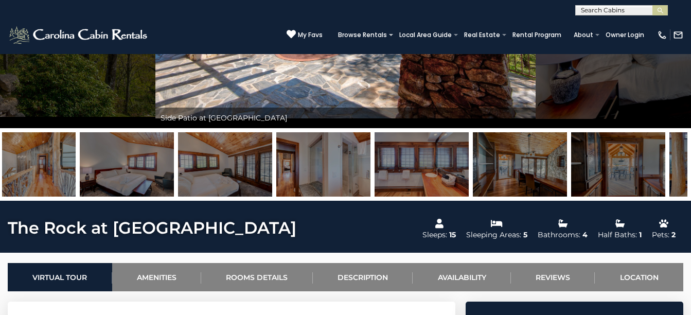
drag, startPoint x: 617, startPoint y: 165, endPoint x: 184, endPoint y: 184, distance: 433.1
click at [132, 192] on img at bounding box center [127, 164] width 94 height 64
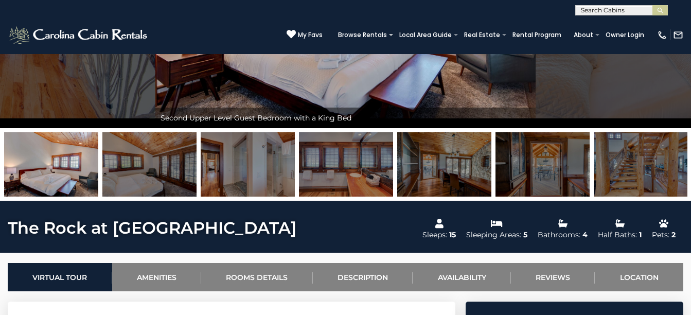
drag, startPoint x: 509, startPoint y: 184, endPoint x: 169, endPoint y: 202, distance: 341.1
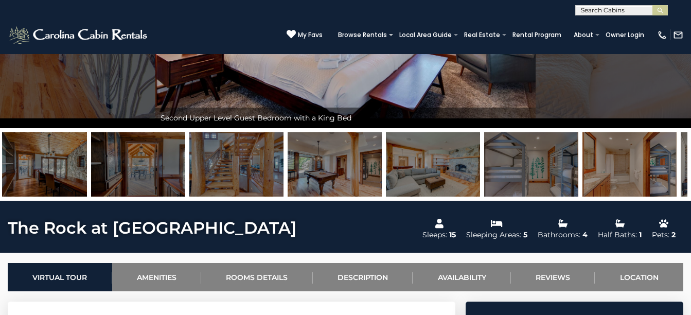
drag, startPoint x: 495, startPoint y: 169, endPoint x: 204, endPoint y: 176, distance: 291.3
click at [204, 176] on img at bounding box center [236, 164] width 94 height 64
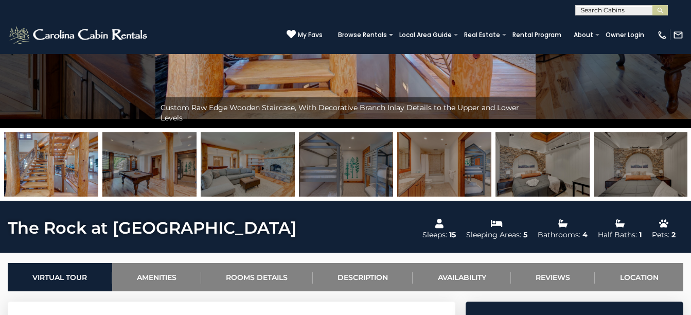
click at [372, 156] on img at bounding box center [346, 164] width 94 height 64
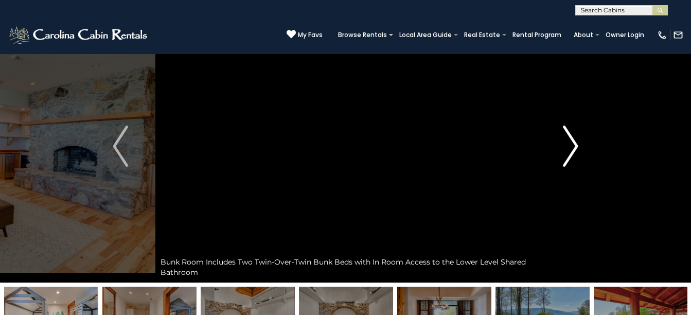
scroll to position [147, 0]
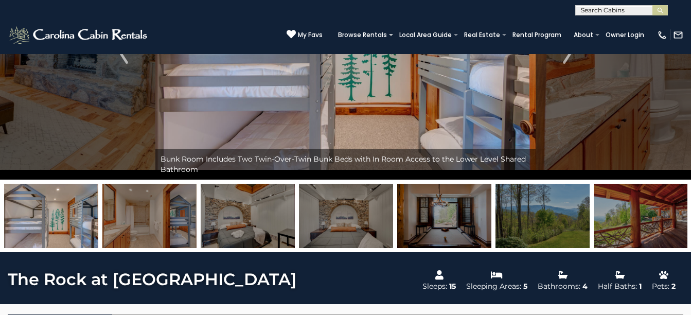
click at [364, 225] on img at bounding box center [346, 216] width 94 height 64
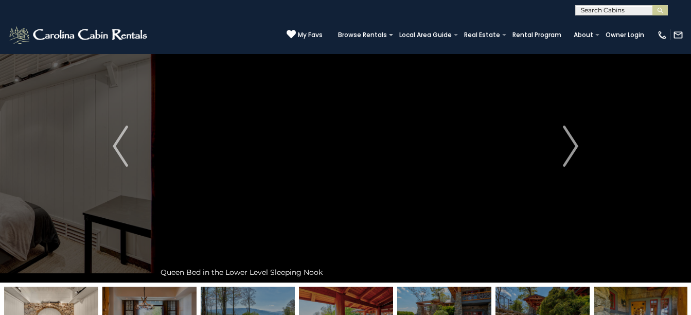
scroll to position [95, 0]
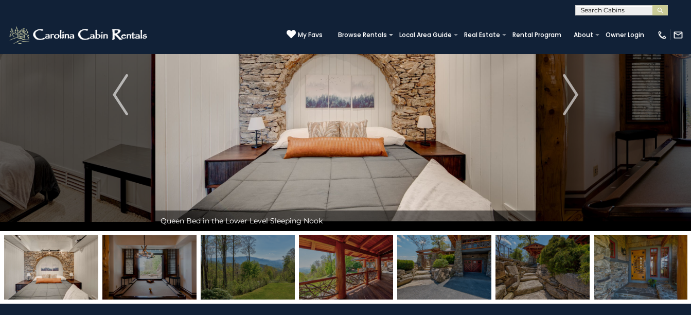
click at [67, 270] on img at bounding box center [51, 267] width 94 height 64
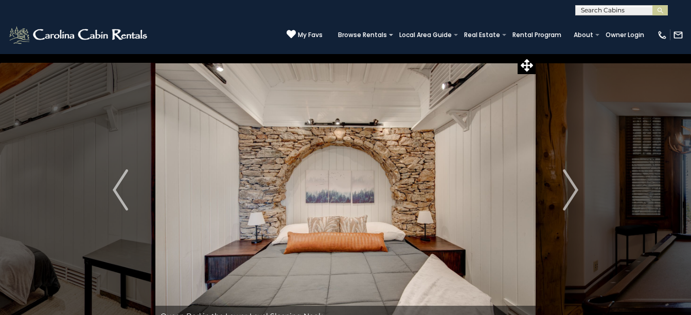
scroll to position [154, 0]
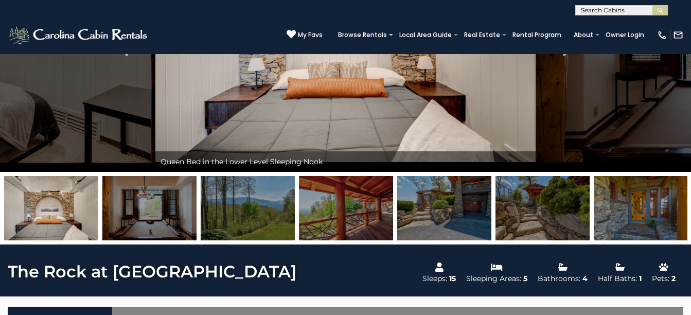
click at [378, 223] on img at bounding box center [346, 208] width 94 height 64
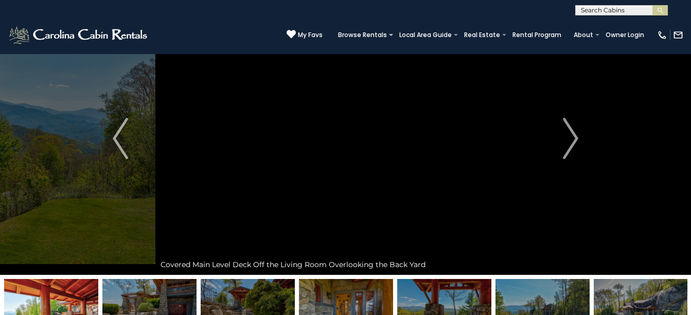
scroll to position [0, 0]
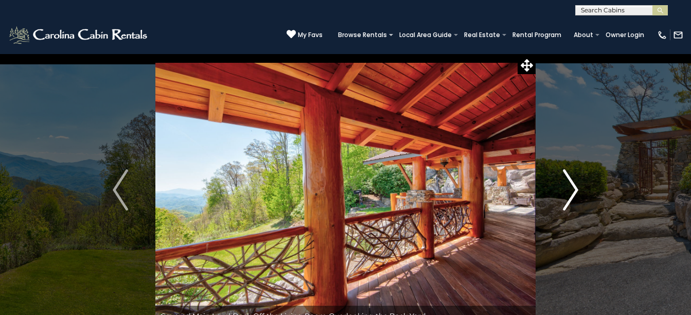
click at [569, 181] on img "Next" at bounding box center [570, 189] width 15 height 41
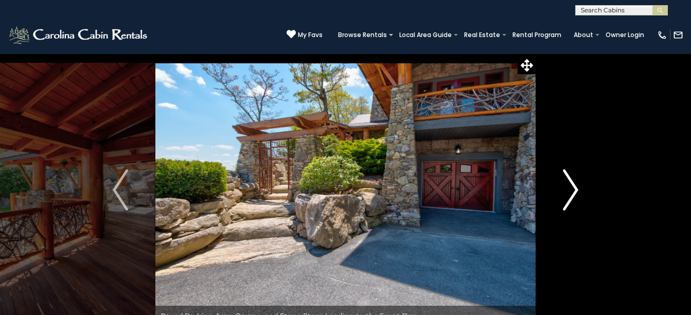
click at [569, 181] on img "Next" at bounding box center [570, 189] width 15 height 41
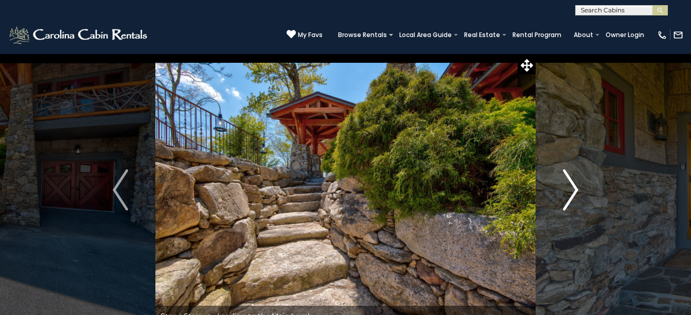
click at [569, 181] on img "Next" at bounding box center [570, 189] width 15 height 41
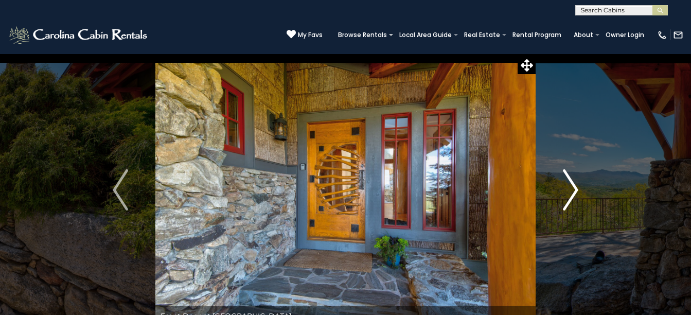
click at [569, 181] on img "Next" at bounding box center [570, 189] width 15 height 41
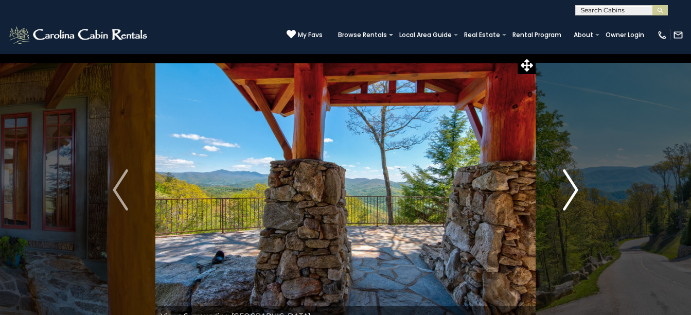
click at [569, 181] on img "Next" at bounding box center [570, 189] width 15 height 41
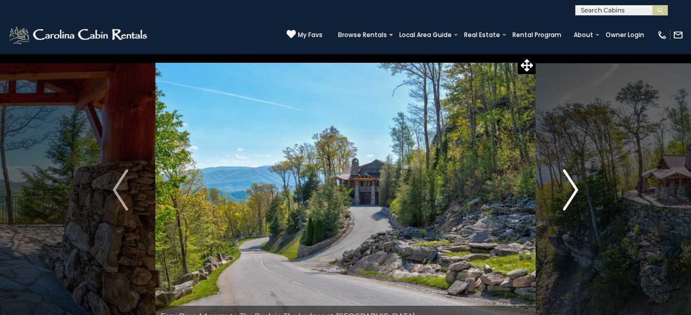
click at [569, 181] on img "Next" at bounding box center [570, 189] width 15 height 41
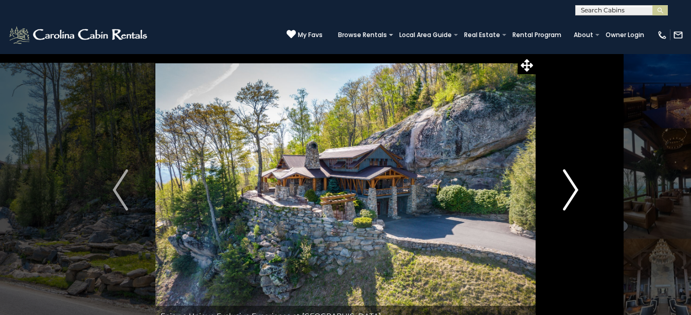
click at [569, 181] on img "Next" at bounding box center [570, 189] width 15 height 41
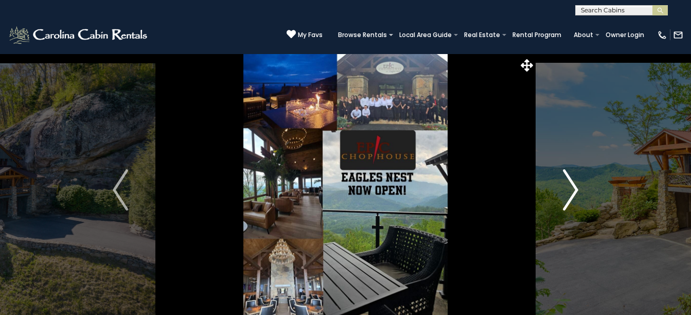
click at [569, 181] on img "Next" at bounding box center [570, 189] width 15 height 41
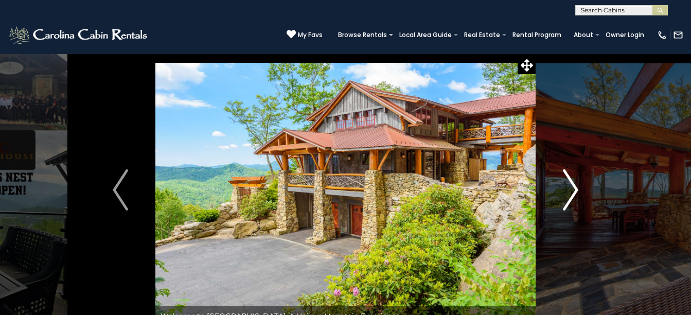
click at [569, 181] on img "Next" at bounding box center [570, 189] width 15 height 41
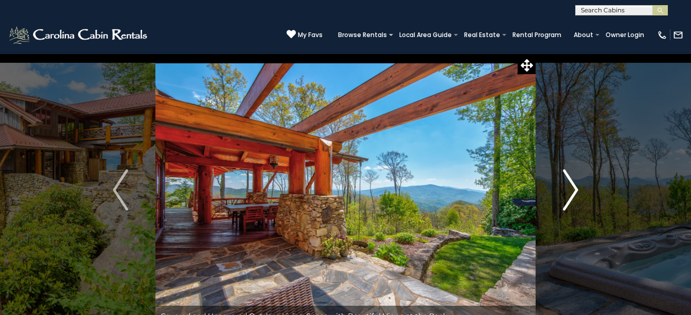
click at [569, 181] on img "Next" at bounding box center [570, 189] width 15 height 41
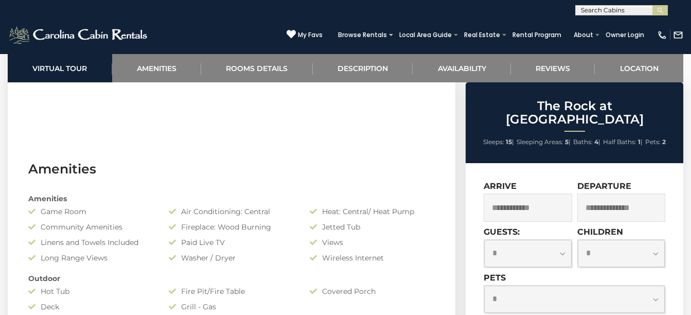
scroll to position [772, 0]
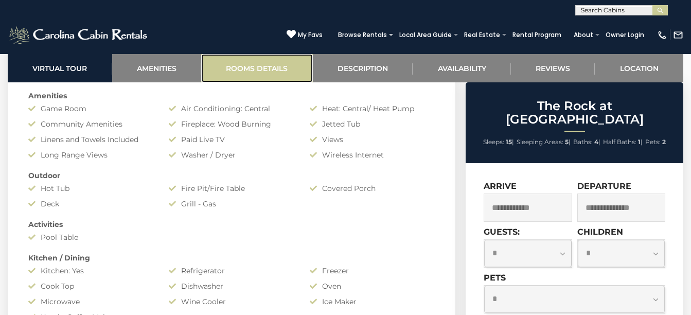
click at [253, 57] on link "Rooms Details" at bounding box center [257, 68] width 112 height 28
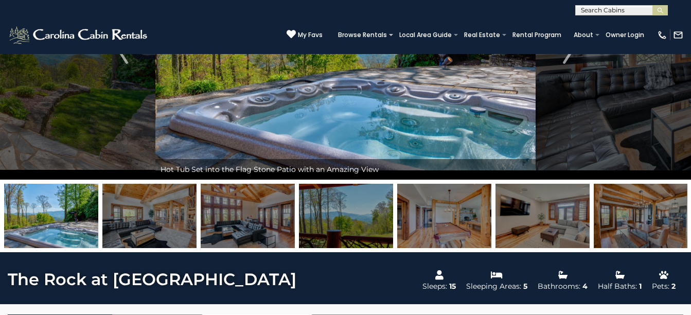
scroll to position [44, 0]
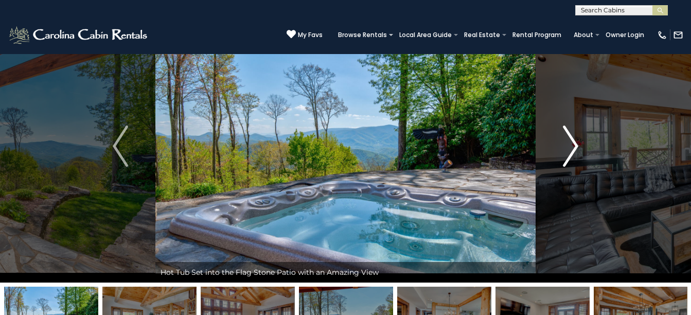
click at [565, 144] on img "Next" at bounding box center [570, 146] width 15 height 41
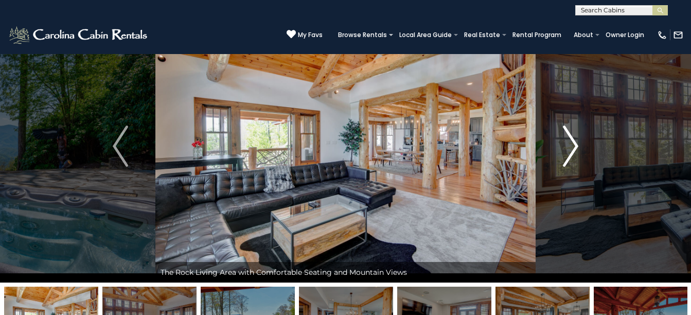
click at [564, 144] on img "Next" at bounding box center [570, 146] width 15 height 41
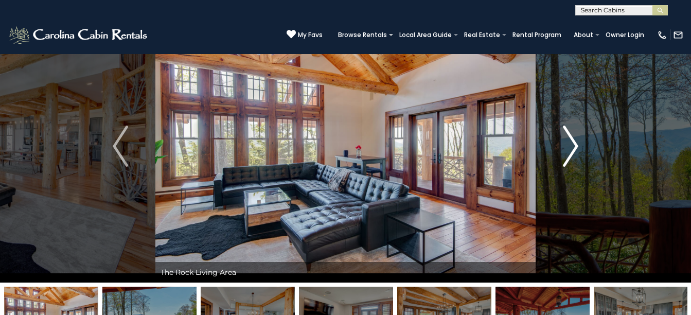
click at [563, 143] on img "Next" at bounding box center [570, 146] width 15 height 41
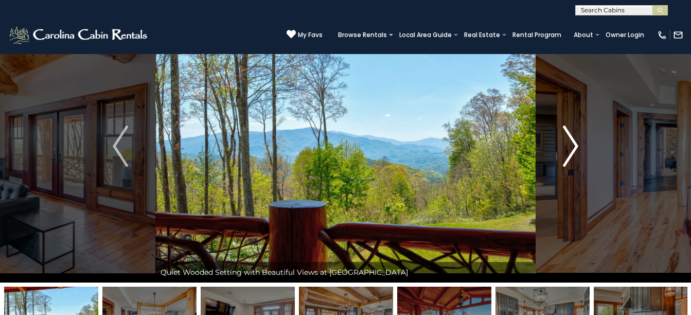
click at [563, 143] on img "Next" at bounding box center [570, 146] width 15 height 41
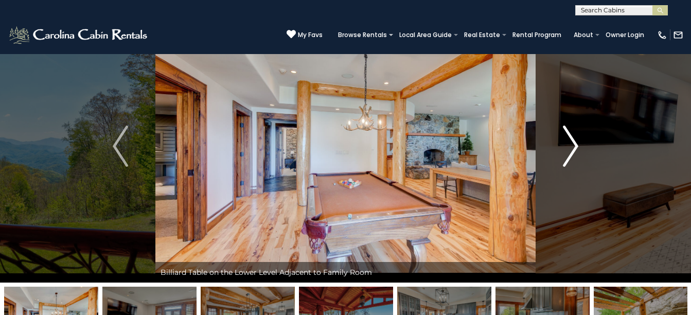
click at [563, 143] on img "Next" at bounding box center [570, 146] width 15 height 41
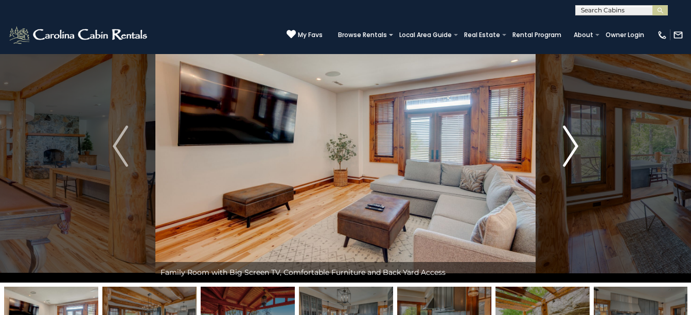
click at [563, 143] on img "Next" at bounding box center [570, 146] width 15 height 41
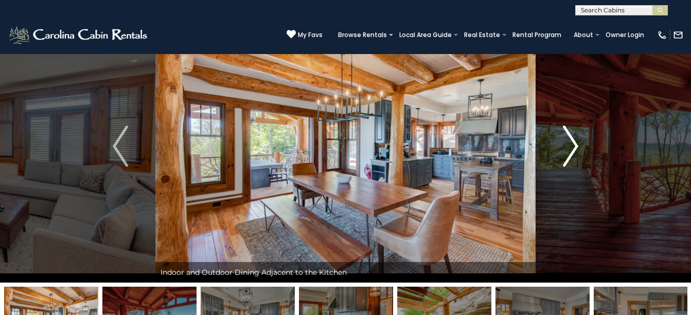
click at [563, 143] on img "Next" at bounding box center [570, 146] width 15 height 41
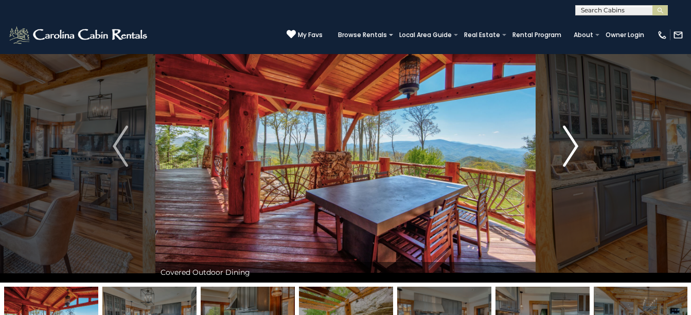
click at [563, 143] on img "Next" at bounding box center [570, 146] width 15 height 41
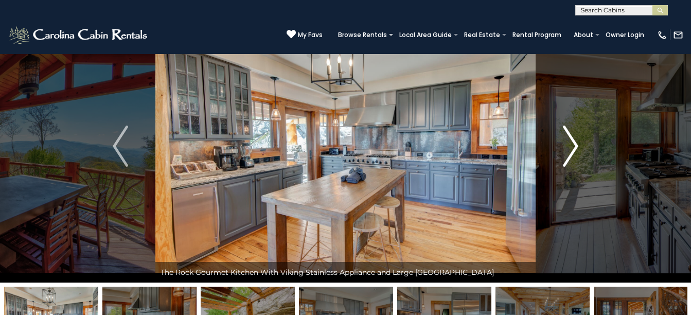
click at [563, 143] on img "Next" at bounding box center [570, 146] width 15 height 41
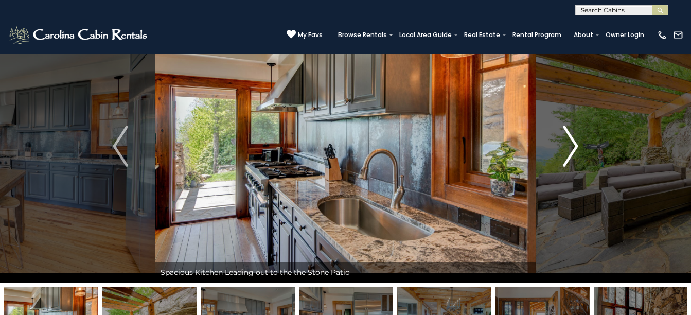
click at [563, 143] on img "Next" at bounding box center [570, 146] width 15 height 41
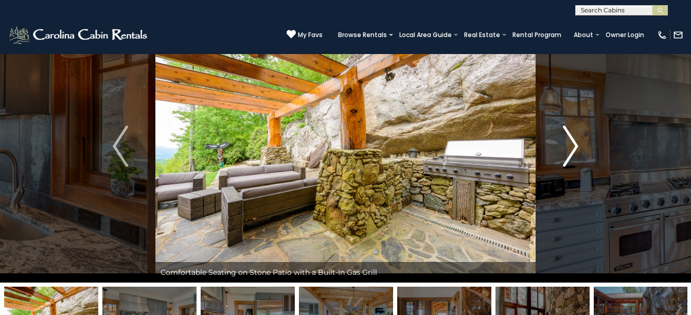
click at [563, 143] on img "Next" at bounding box center [570, 146] width 15 height 41
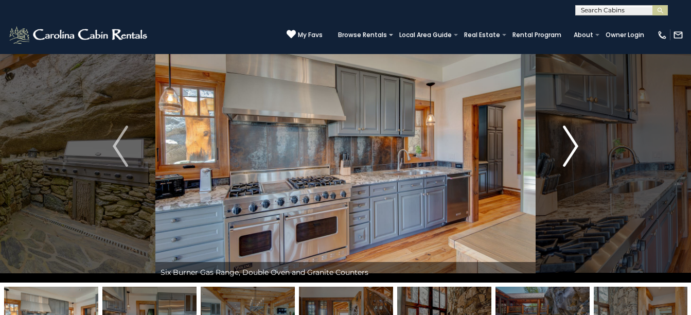
click at [563, 143] on img "Next" at bounding box center [570, 146] width 15 height 41
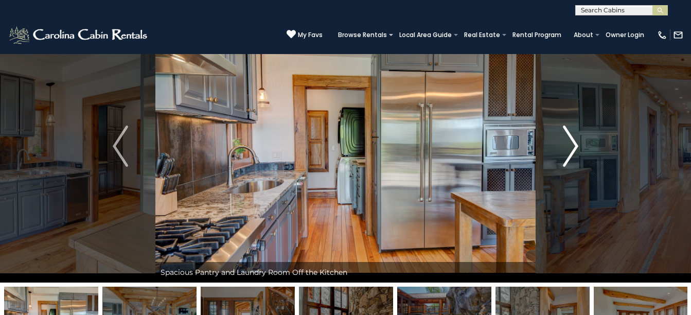
click at [563, 143] on img "Next" at bounding box center [570, 146] width 15 height 41
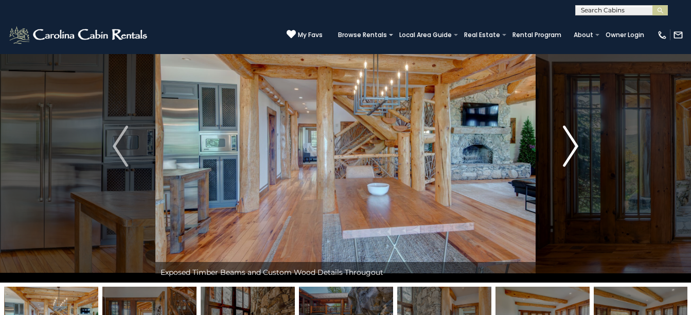
click at [563, 143] on img "Next" at bounding box center [570, 146] width 15 height 41
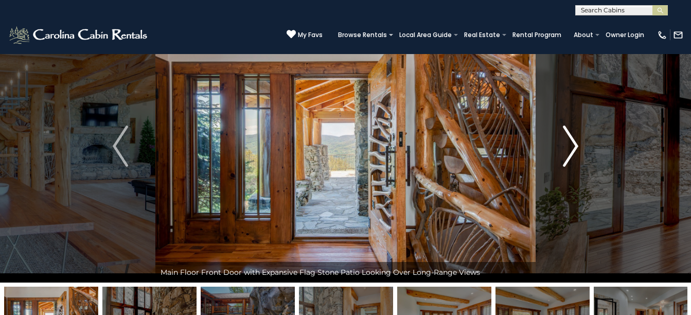
click at [563, 143] on img "Next" at bounding box center [570, 146] width 15 height 41
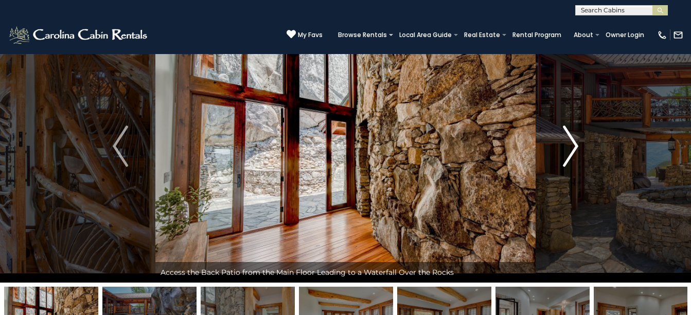
click at [563, 143] on img "Next" at bounding box center [570, 146] width 15 height 41
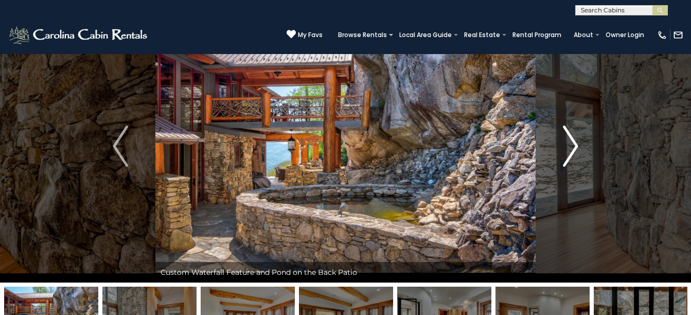
click at [563, 143] on img "Next" at bounding box center [570, 146] width 15 height 41
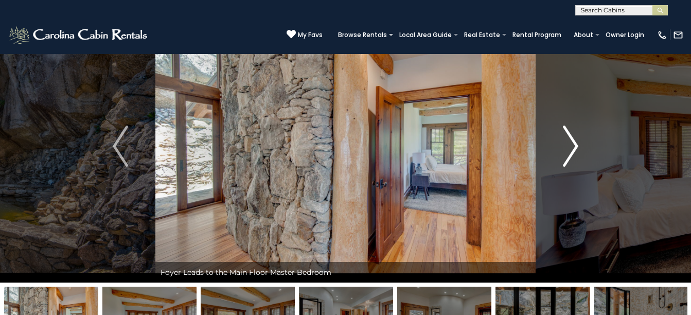
click at [563, 143] on img "Next" at bounding box center [570, 146] width 15 height 41
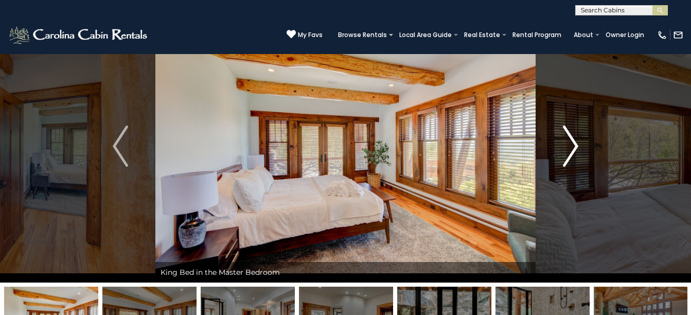
click at [564, 144] on img "Next" at bounding box center [570, 146] width 15 height 41
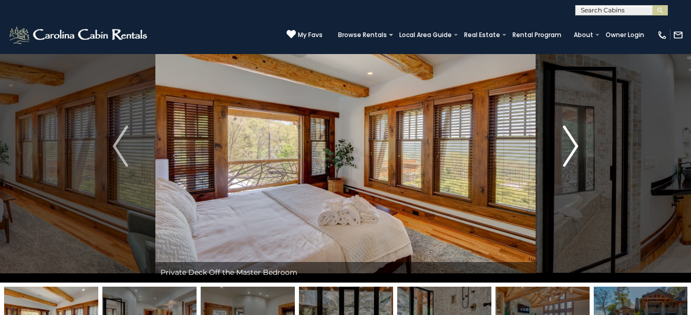
click at [564, 144] on img "Next" at bounding box center [570, 146] width 15 height 41
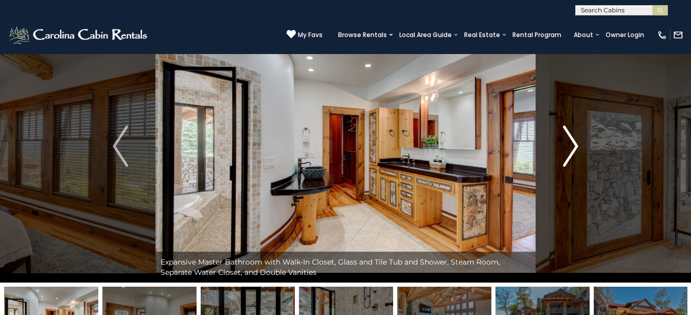
click at [564, 144] on img "Next" at bounding box center [570, 146] width 15 height 41
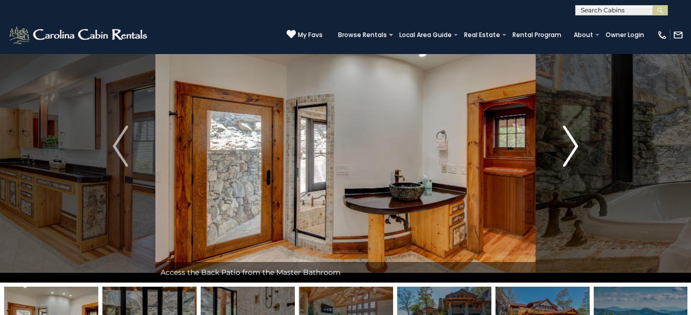
click at [564, 144] on img "Next" at bounding box center [570, 146] width 15 height 41
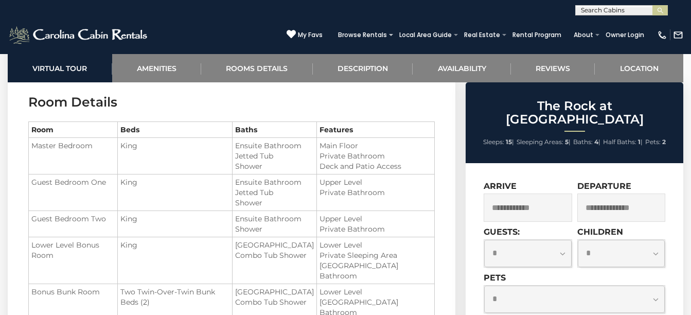
scroll to position [1227, 0]
